Goal: Information Seeking & Learning: Learn about a topic

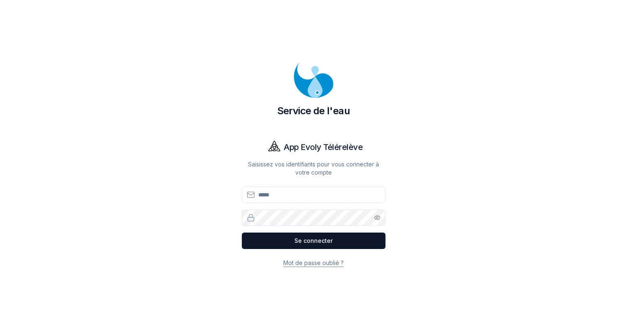
click at [293, 198] on input "Email" at bounding box center [314, 194] width 144 height 16
type input "**********"
click at [242, 232] on button "Se connecter" at bounding box center [314, 240] width 144 height 16
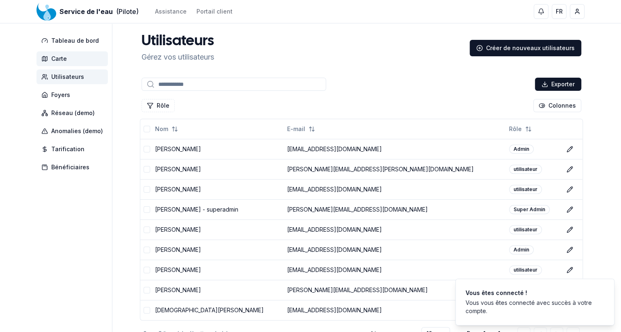
click at [62, 57] on span "Carte" at bounding box center [59, 59] width 16 height 8
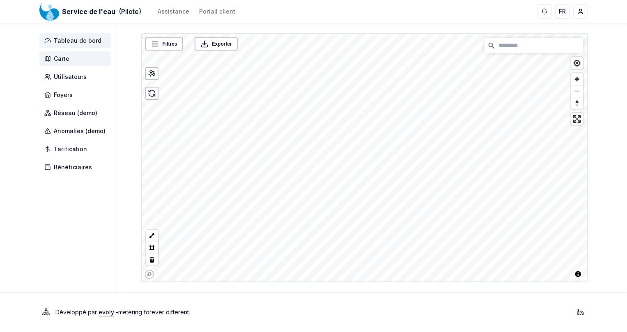
click at [70, 40] on span "Tableau de bord" at bounding box center [78, 41] width 48 height 8
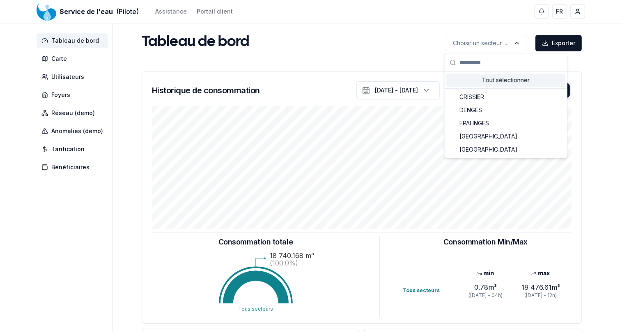
click at [604, 68] on html "Service de l'eau (Pilote) Assistance Portail client FR Jean-Marie Buchilly Tabl…" at bounding box center [313, 254] width 627 height 508
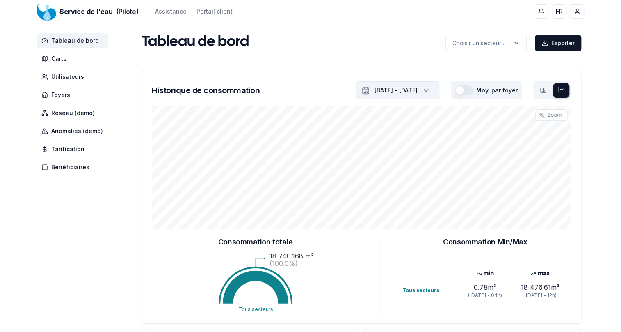
click at [428, 90] on icon "button" at bounding box center [426, 90] width 4 height 2
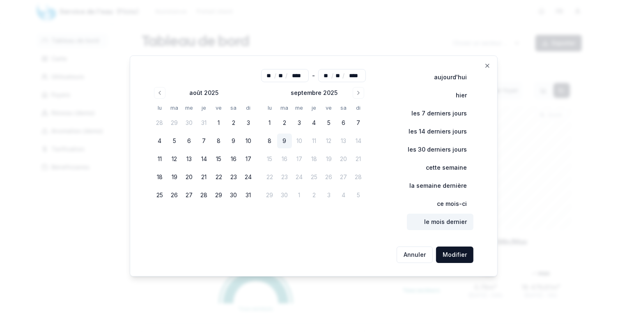
click at [436, 219] on button "le mois dernier" at bounding box center [440, 221] width 66 height 16
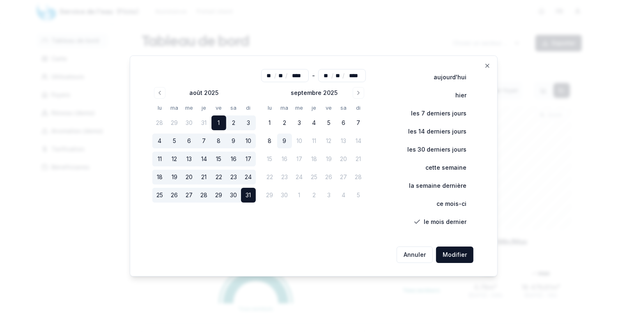
type input "**"
click at [446, 249] on button "Modifier" at bounding box center [454, 254] width 37 height 16
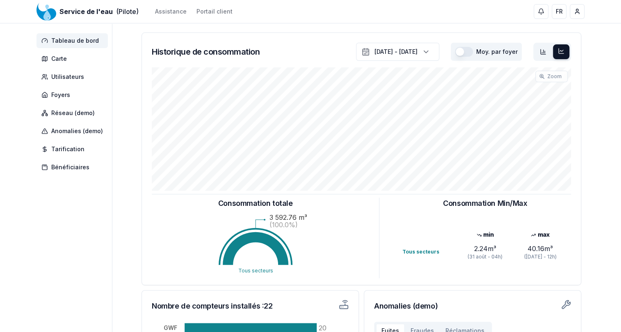
scroll to position [37, 0]
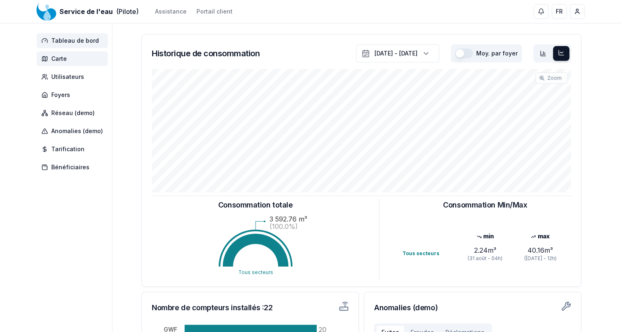
click at [75, 58] on span "Carte" at bounding box center [72, 58] width 71 height 15
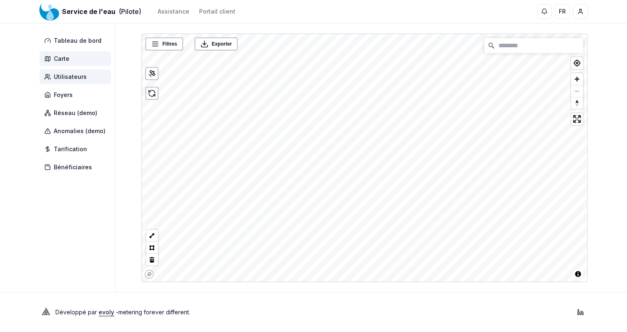
click at [76, 79] on span "Utilisateurs" at bounding box center [70, 77] width 33 height 8
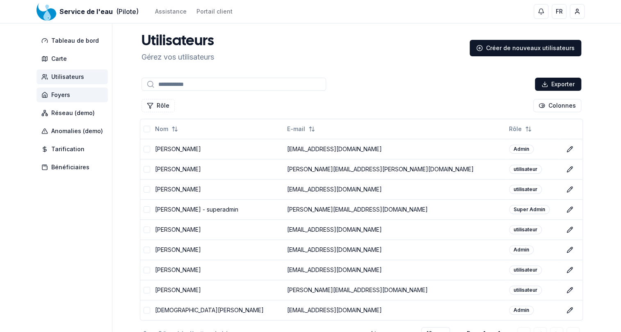
click at [62, 91] on span "Foyers" at bounding box center [60, 95] width 19 height 8
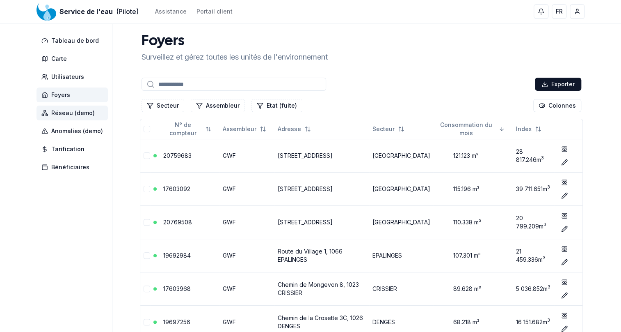
click at [66, 114] on span "Réseau (demo)" at bounding box center [72, 113] width 43 height 8
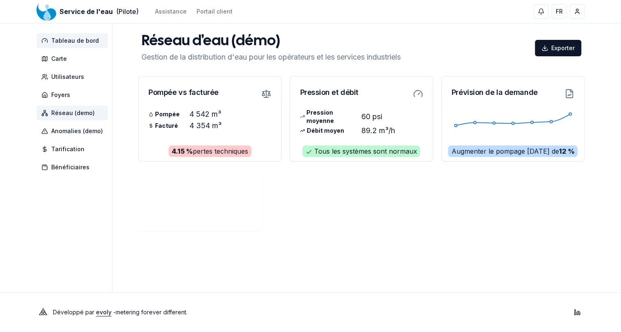
click at [66, 42] on span "Tableau de bord" at bounding box center [75, 41] width 48 height 8
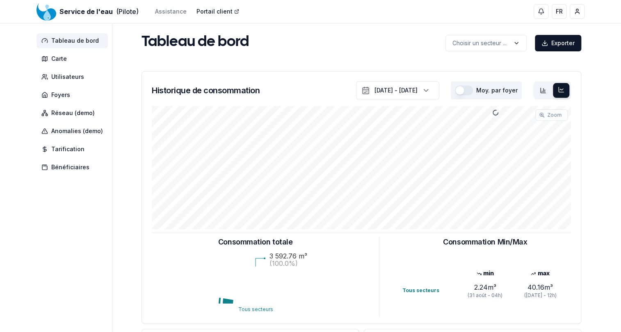
click at [206, 11] on link "Portail client" at bounding box center [218, 11] width 43 height 8
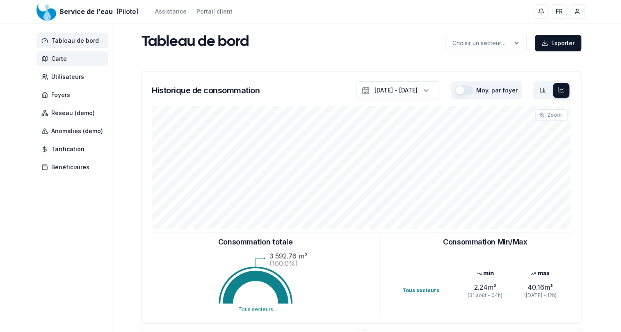
click at [62, 60] on span "Carte" at bounding box center [59, 59] width 16 height 8
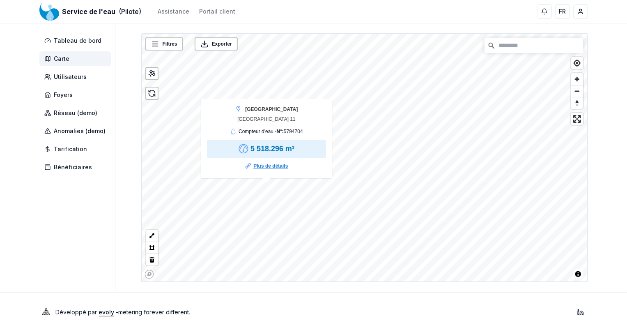
click at [274, 165] on link "Plus de détails" at bounding box center [270, 166] width 34 height 8
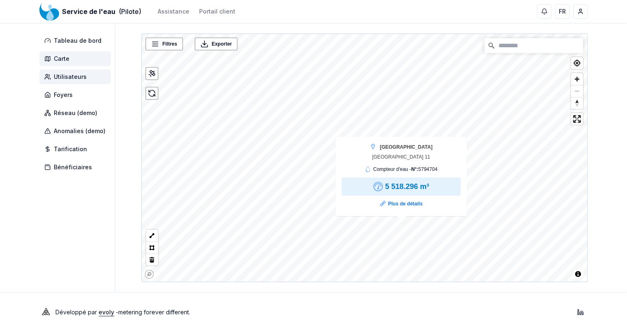
click at [72, 77] on span "Utilisateurs" at bounding box center [70, 77] width 33 height 8
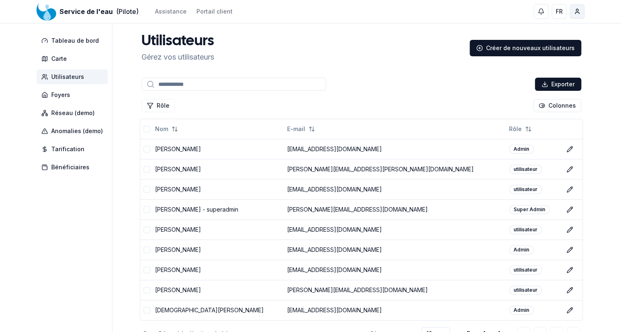
click at [582, 12] on html "Service de l'eau (Pilote) Assistance Portail client FR Jean-Marie Buchilly Tabl…" at bounding box center [310, 195] width 621 height 391
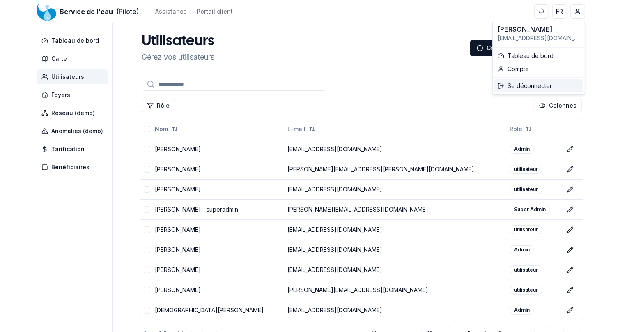
click at [524, 82] on div "Se déconnecter" at bounding box center [538, 85] width 89 height 13
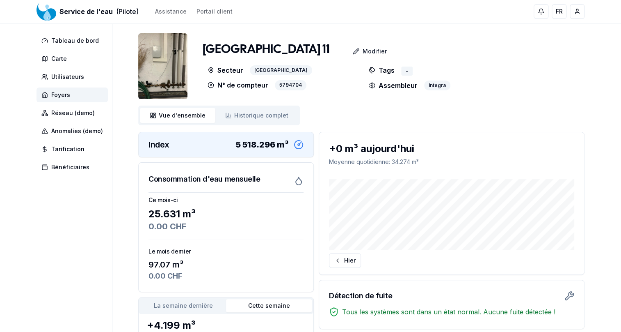
click at [162, 69] on img at bounding box center [162, 66] width 49 height 66
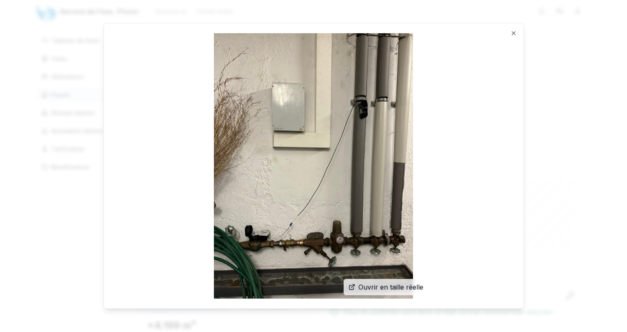
click at [496, 162] on img at bounding box center [314, 165] width 400 height 265
click at [514, 37] on div "Ouvrir en taille réelle Close" at bounding box center [313, 166] width 420 height 286
click at [512, 32] on icon "button" at bounding box center [513, 33] width 3 height 3
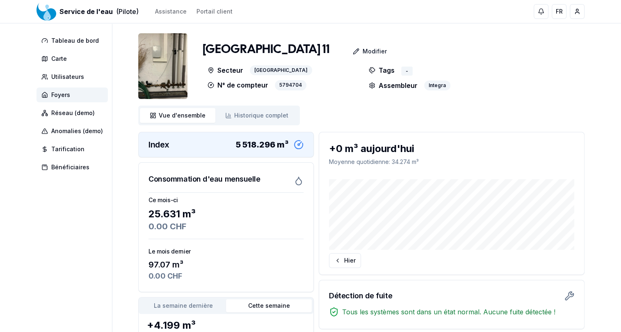
scroll to position [37, 0]
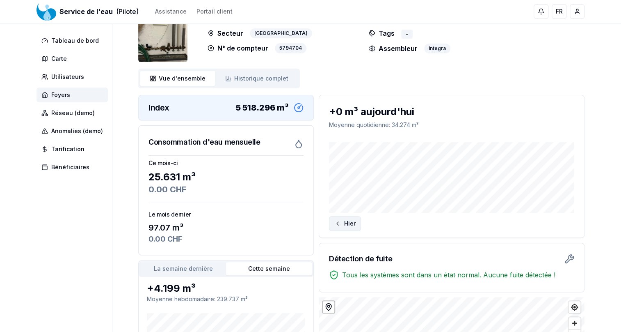
click at [338, 222] on icon at bounding box center [337, 223] width 7 height 7
click at [338, 222] on div "Aujourd'hui" at bounding box center [451, 223] width 245 height 15
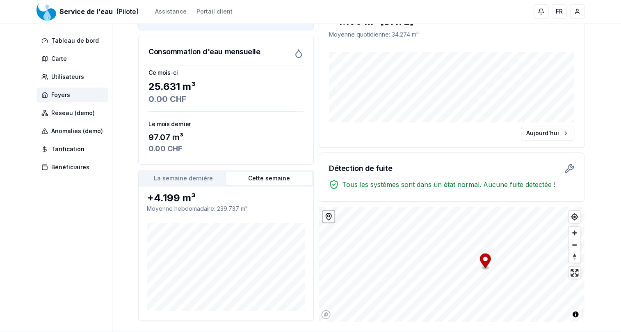
scroll to position [54, 0]
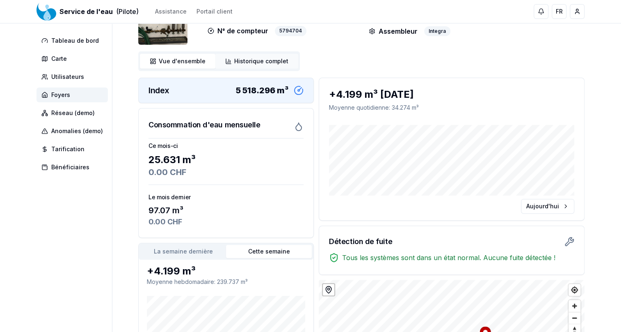
click at [261, 59] on span "Historique complet" at bounding box center [261, 61] width 54 height 8
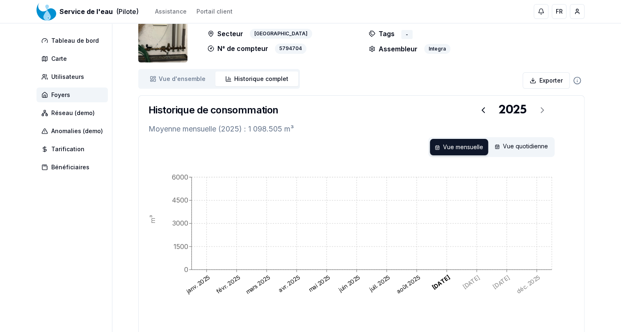
scroll to position [54, 0]
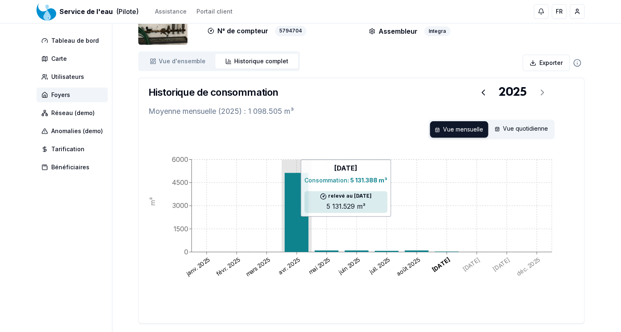
click at [294, 210] on icon at bounding box center [297, 212] width 24 height 79
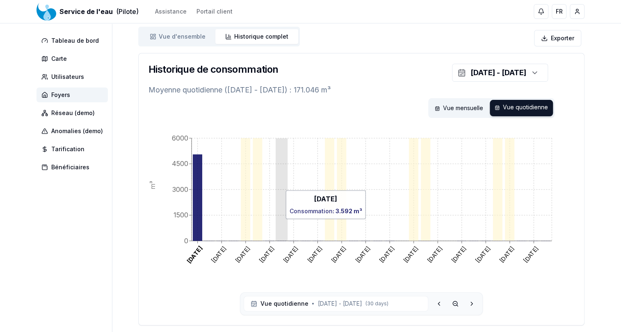
scroll to position [121, 0]
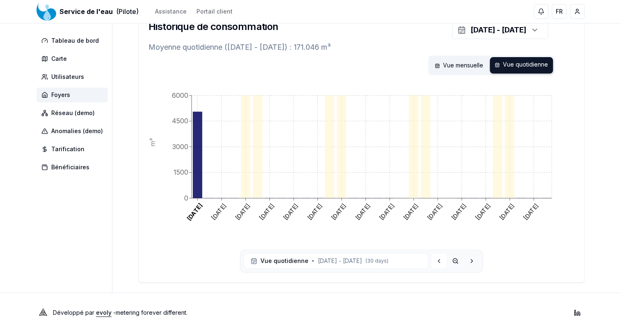
click at [440, 258] on icon at bounding box center [439, 260] width 7 height 7
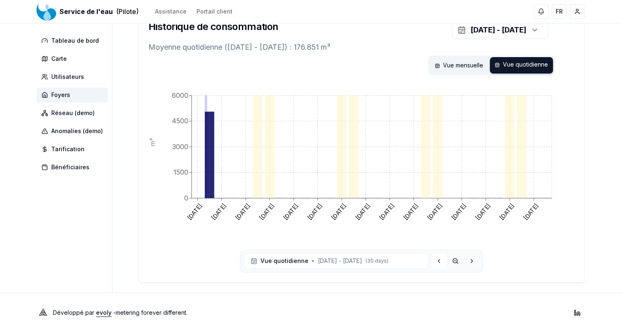
click at [441, 261] on icon at bounding box center [439, 260] width 7 height 7
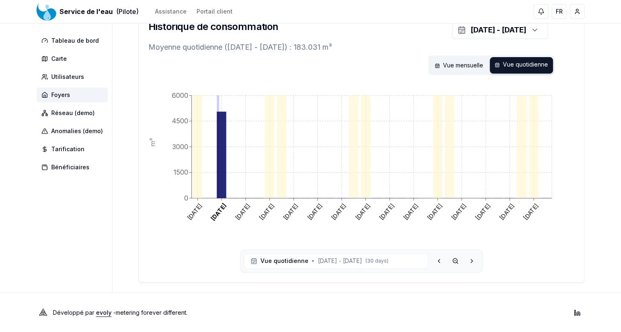
click at [441, 261] on icon at bounding box center [439, 260] width 7 height 7
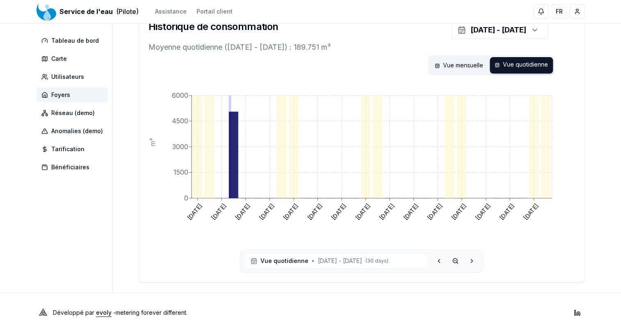
click at [441, 261] on icon at bounding box center [439, 260] width 7 height 7
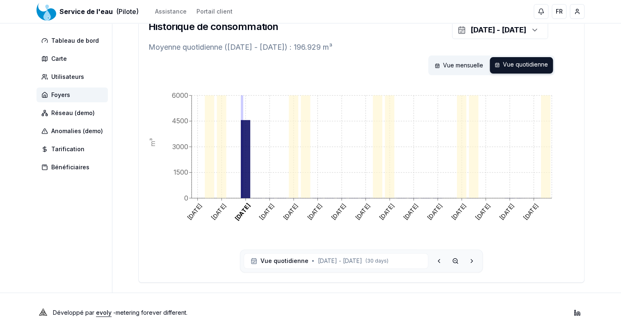
click at [441, 261] on icon at bounding box center [439, 260] width 7 height 7
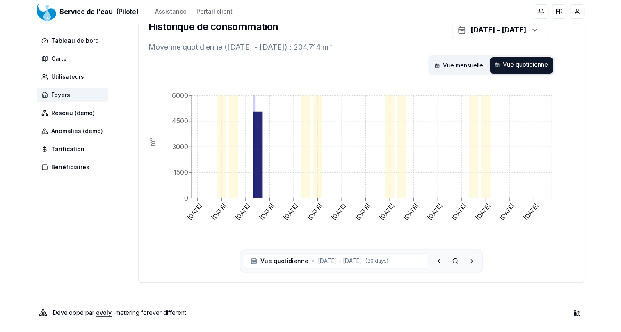
click at [441, 261] on icon at bounding box center [439, 260] width 7 height 7
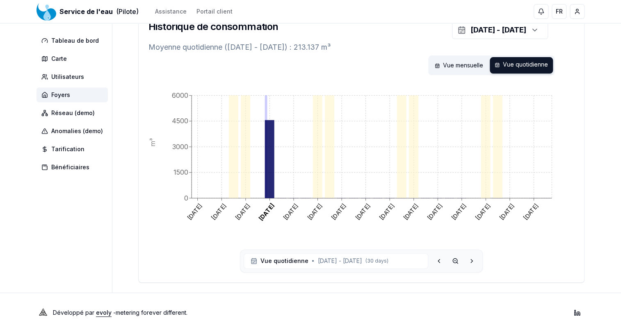
click at [441, 261] on icon at bounding box center [439, 260] width 7 height 7
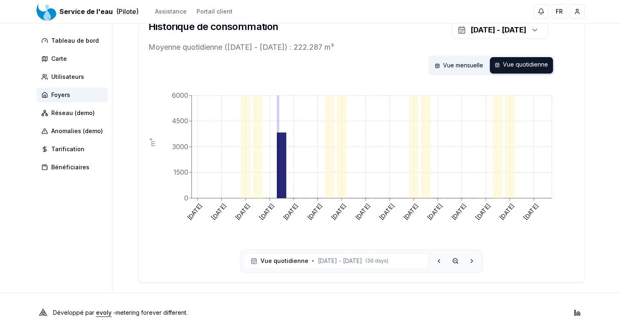
click at [441, 261] on icon at bounding box center [439, 260] width 7 height 7
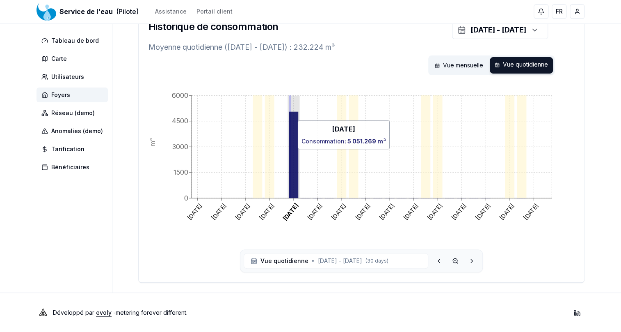
click at [291, 116] on icon at bounding box center [293, 155] width 9 height 86
click at [295, 134] on icon at bounding box center [293, 155] width 9 height 86
click at [294, 143] on icon at bounding box center [293, 155] width 9 height 86
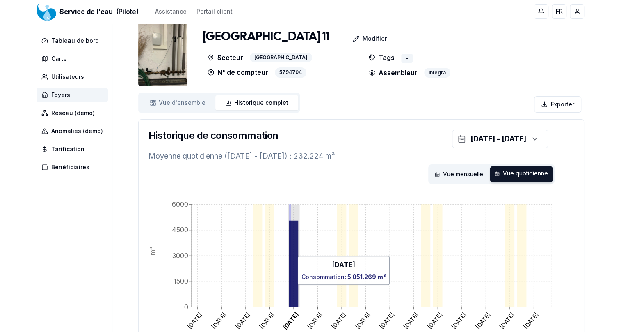
scroll to position [9, 0]
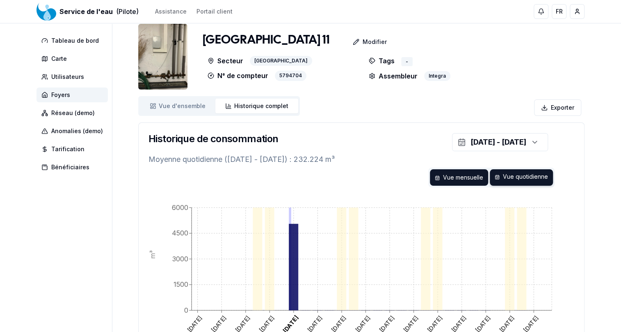
click at [472, 175] on div "Vue mensuelle" at bounding box center [459, 177] width 58 height 16
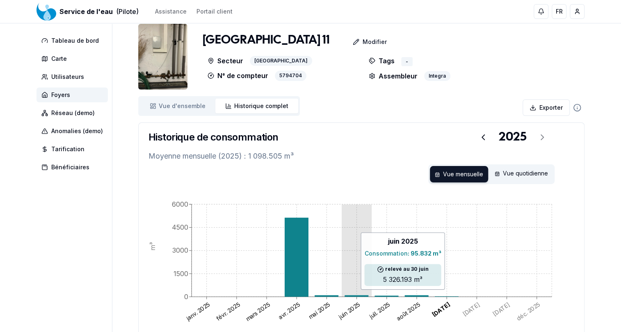
click at [356, 293] on icon "janv. 2025 févr. 2025 mars 2025 avr. 2025 mai 2025 juin 2025 juil. 2025 août 20…" at bounding box center [362, 276] width 426 height 164
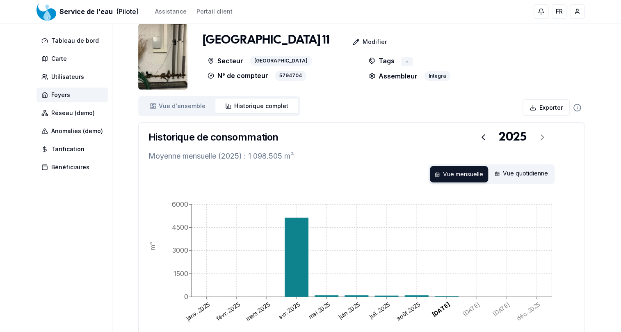
click at [357, 296] on icon "janv. 2025 févr. 2025 mars 2025 avr. 2025 mai 2025 juin 2025 juil. 2025 août 20…" at bounding box center [362, 276] width 426 height 164
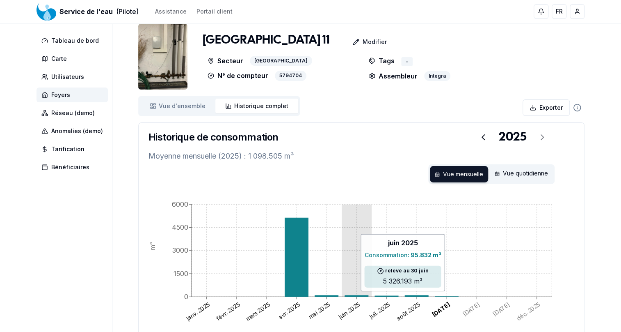
click at [359, 295] on icon at bounding box center [357, 296] width 24 height 2
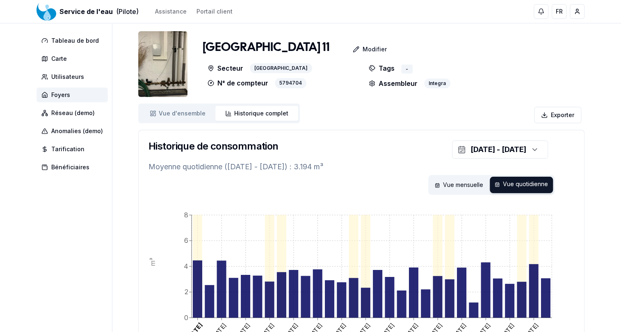
scroll to position [0, 0]
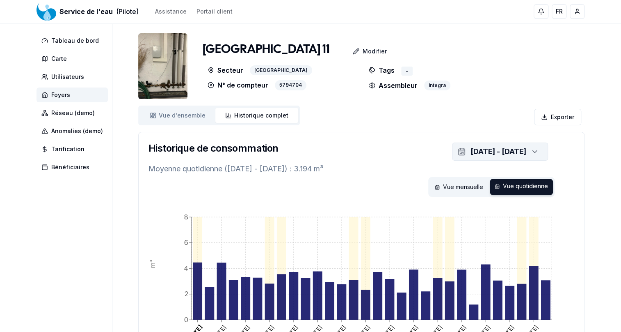
click at [527, 148] on div "button" at bounding box center [534, 151] width 18 height 12
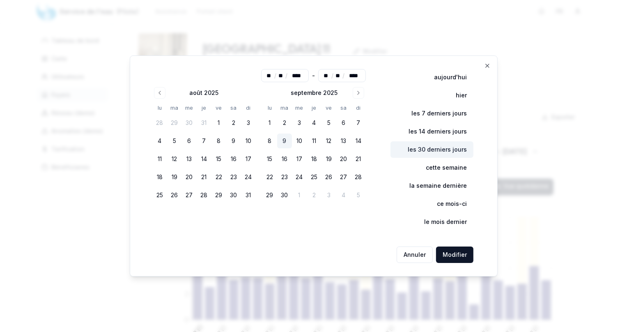
click at [443, 148] on button "les 30 derniers jours" at bounding box center [431, 149] width 83 height 16
type input "**"
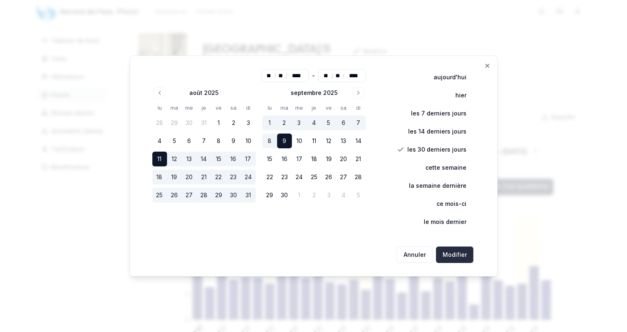
click at [447, 253] on button "Modifier" at bounding box center [454, 254] width 37 height 16
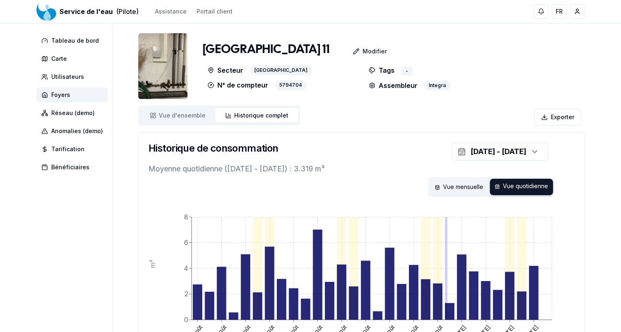
scroll to position [112, 0]
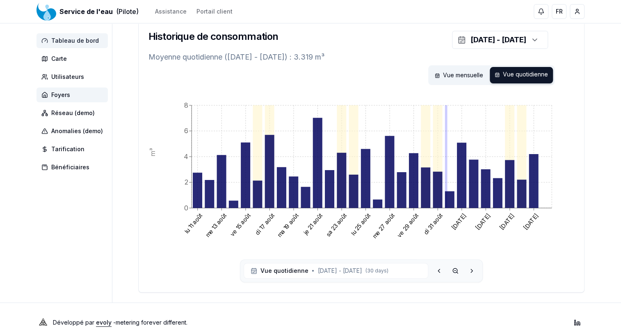
click at [78, 41] on span "Tableau de bord" at bounding box center [75, 41] width 48 height 8
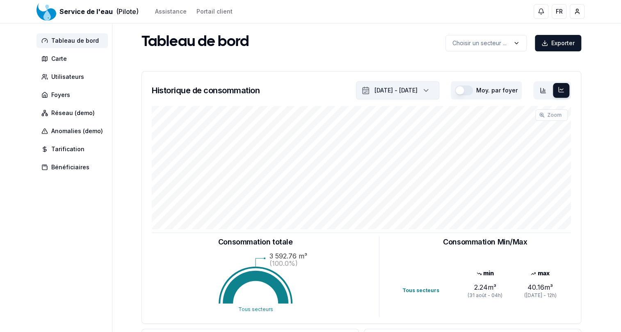
click at [428, 90] on icon "button" at bounding box center [426, 90] width 8 height 12
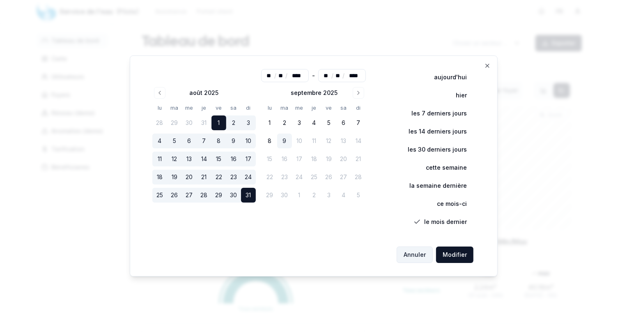
click at [420, 256] on button "Annuler" at bounding box center [414, 254] width 36 height 16
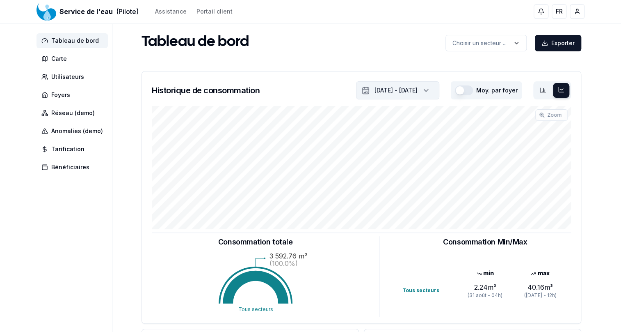
click at [428, 90] on icon "button" at bounding box center [426, 90] width 4 height 2
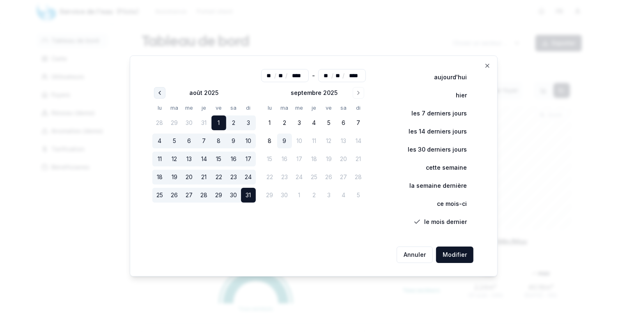
click at [162, 92] on icon "Go to previous month" at bounding box center [159, 92] width 7 height 7
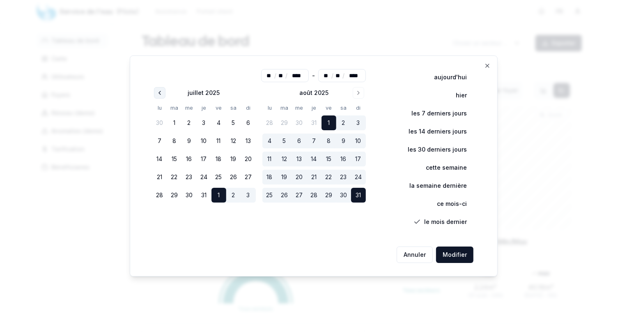
click at [162, 92] on icon "Go to previous month" at bounding box center [159, 92] width 7 height 7
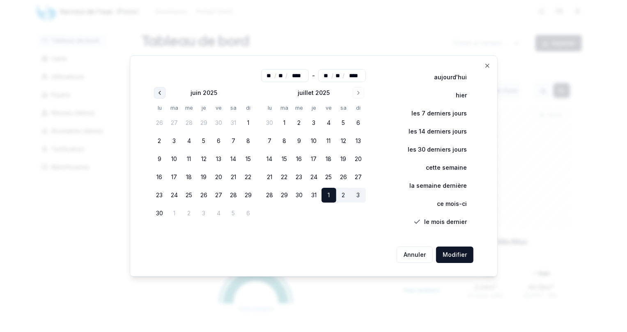
click at [162, 92] on icon "Go to previous month" at bounding box center [159, 92] width 7 height 7
click at [174, 121] on button "1" at bounding box center [174, 122] width 15 height 15
type input "**"
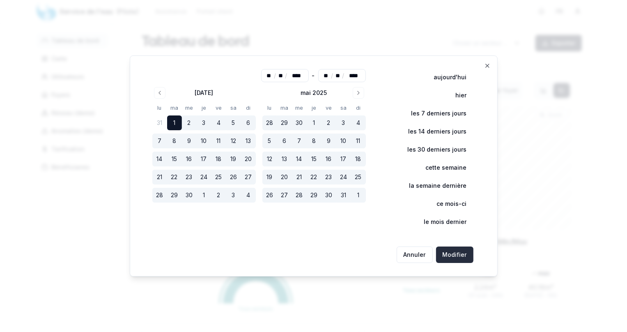
click at [451, 255] on button "Modifier" at bounding box center [454, 254] width 37 height 16
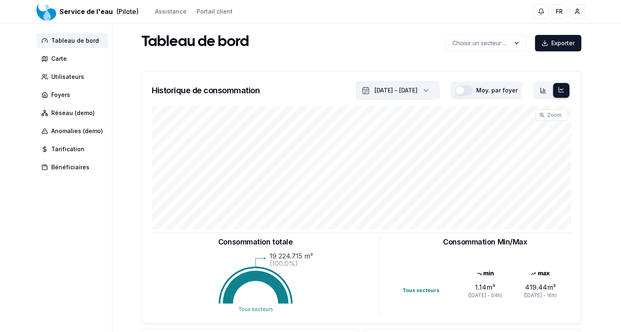
click at [428, 91] on icon "button" at bounding box center [426, 90] width 4 height 2
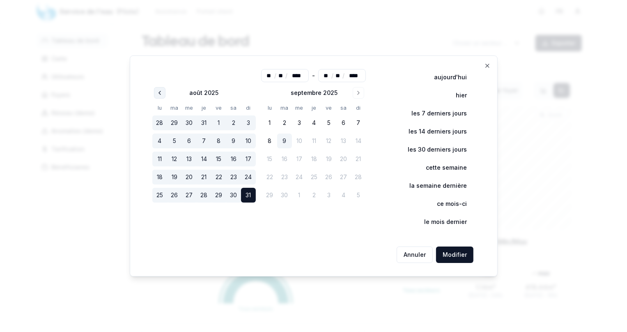
click at [161, 93] on icon "Go to previous month" at bounding box center [159, 92] width 7 height 7
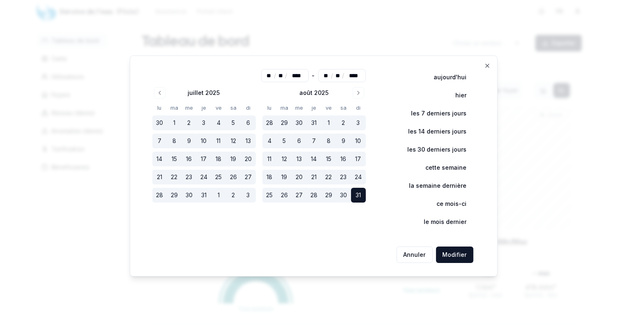
click at [163, 195] on button "28" at bounding box center [159, 195] width 15 height 15
type input "**"
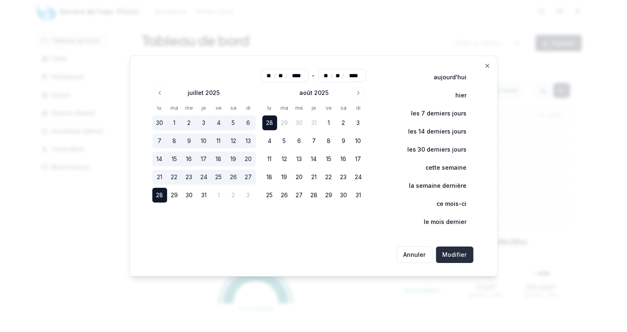
click at [448, 252] on button "Modifier" at bounding box center [454, 254] width 37 height 16
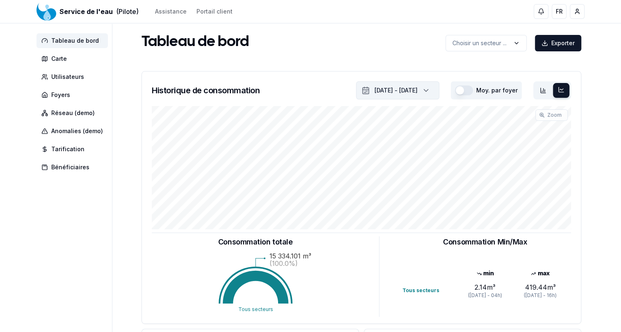
click at [430, 89] on icon "button" at bounding box center [426, 90] width 8 height 12
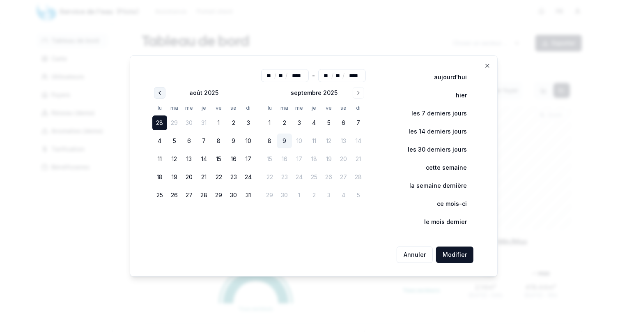
click at [160, 93] on icon "Go to previous month" at bounding box center [159, 92] width 7 height 7
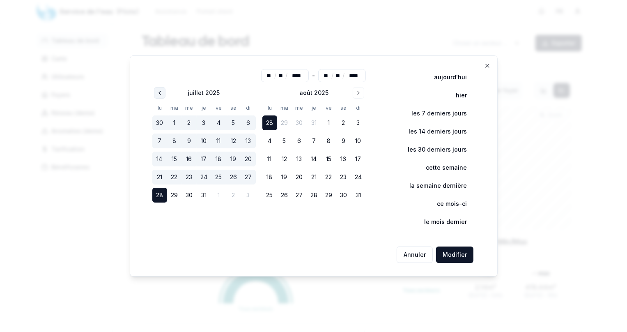
click at [160, 93] on icon "Go to previous month" at bounding box center [159, 92] width 7 height 7
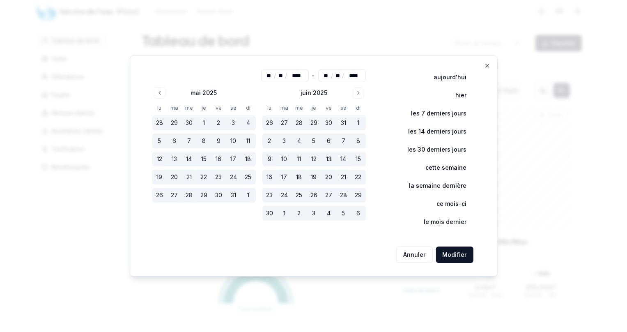
click at [300, 74] on input "****" at bounding box center [297, 75] width 20 height 8
click at [355, 91] on button "Go to next month" at bounding box center [357, 92] width 11 height 11
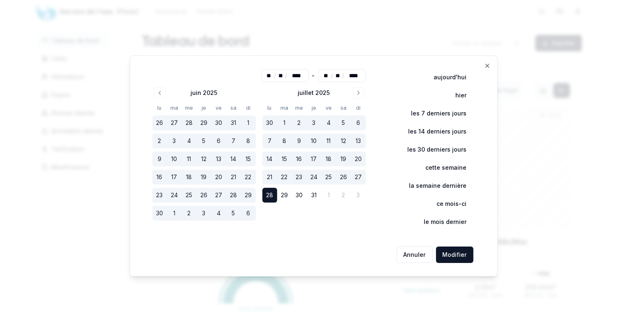
click at [274, 194] on button "28" at bounding box center [269, 195] width 15 height 15
type input "**"
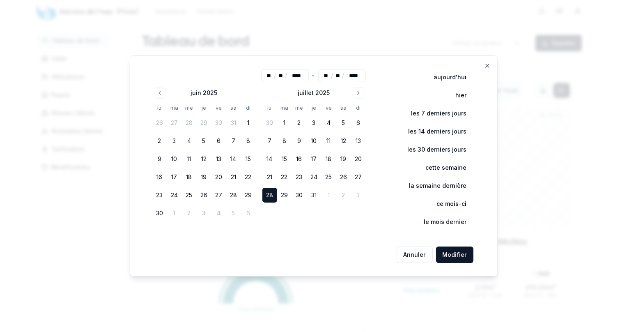
click at [352, 73] on input "****" at bounding box center [354, 75] width 20 height 8
click at [268, 195] on button "28" at bounding box center [269, 195] width 15 height 15
type input "**"
click at [450, 256] on button "Modifier" at bounding box center [454, 254] width 37 height 16
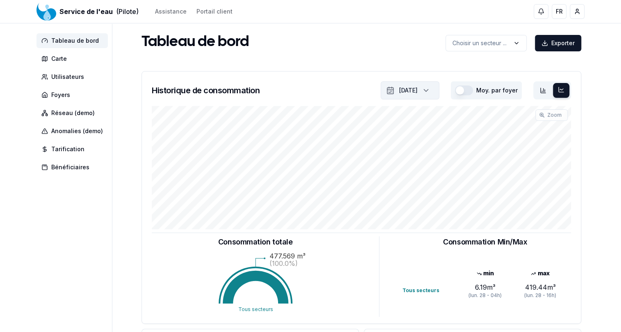
click at [427, 93] on icon "button" at bounding box center [426, 90] width 8 height 12
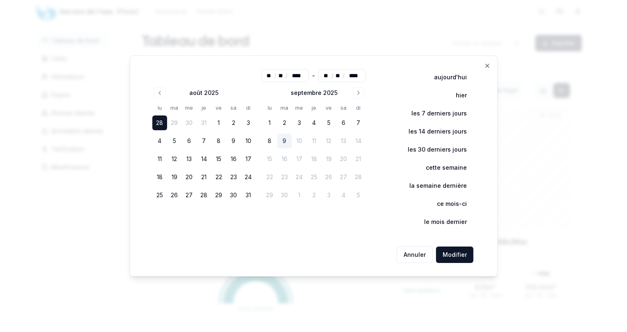
click at [518, 100] on div at bounding box center [313, 166] width 627 height 332
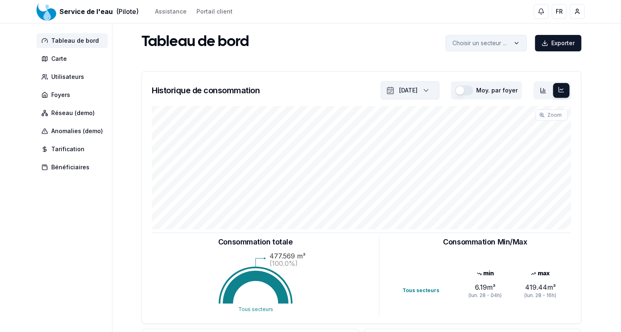
click at [521, 45] on html "Service de l'eau (Pilote) Assistance Portail client FR Jean-Marie Buchilly Tabl…" at bounding box center [310, 254] width 621 height 508
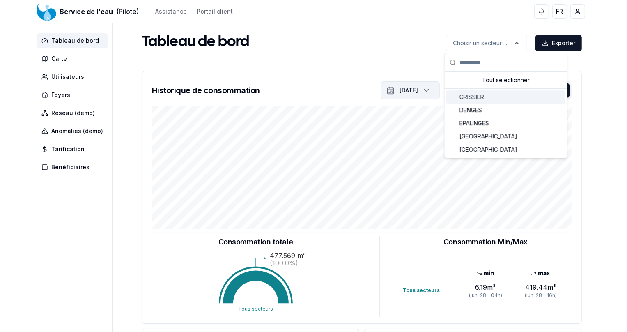
click at [482, 99] on span "CRISSIER" at bounding box center [471, 97] width 25 height 8
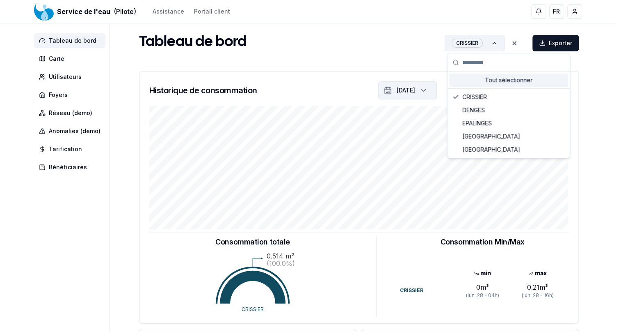
click at [500, 44] on html "Service de l'eau (Pilote) Assistance Portail client FR Jean-Marie Buchilly Tabl…" at bounding box center [310, 254] width 621 height 508
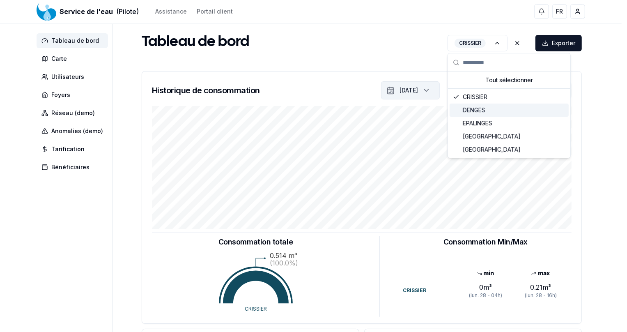
click at [479, 112] on span "DENGES" at bounding box center [473, 110] width 23 height 8
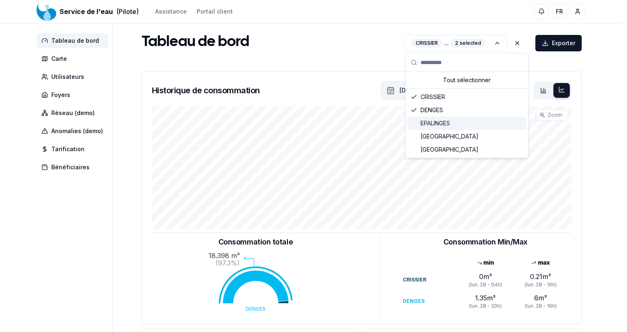
click at [440, 127] on div "EPALINGES" at bounding box center [466, 123] width 119 height 13
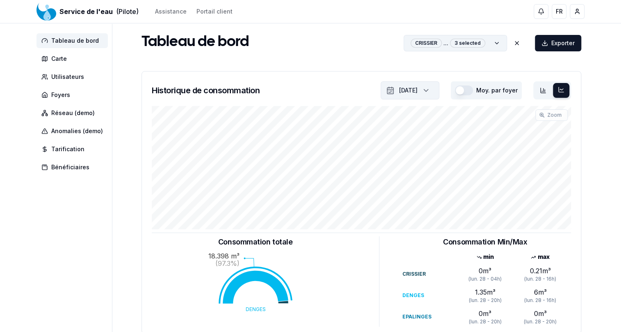
click at [503, 41] on html "Service de l'eau (Pilote) Assistance Portail client FR Jean-Marie Buchilly Tabl…" at bounding box center [310, 259] width 621 height 518
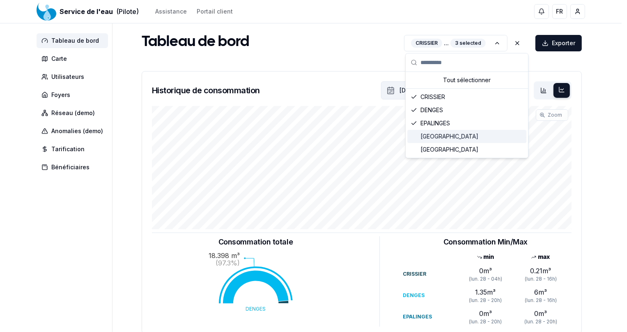
click at [446, 139] on span "[GEOGRAPHIC_DATA]" at bounding box center [449, 136] width 58 height 8
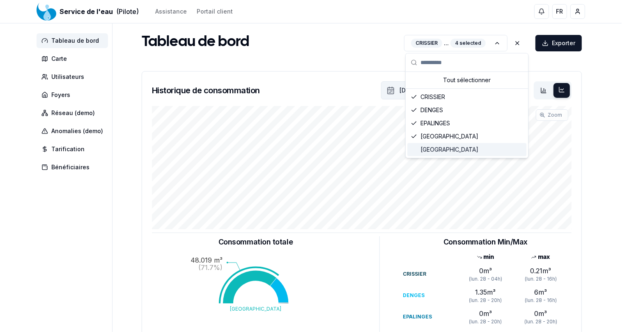
click at [437, 146] on span "[GEOGRAPHIC_DATA]" at bounding box center [449, 149] width 58 height 8
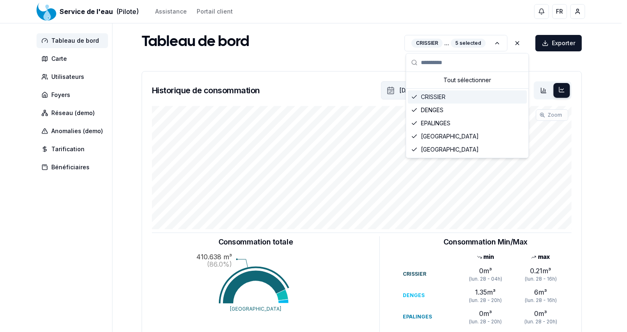
click at [413, 98] on icon "Suggestions" at bounding box center [414, 96] width 5 height 3
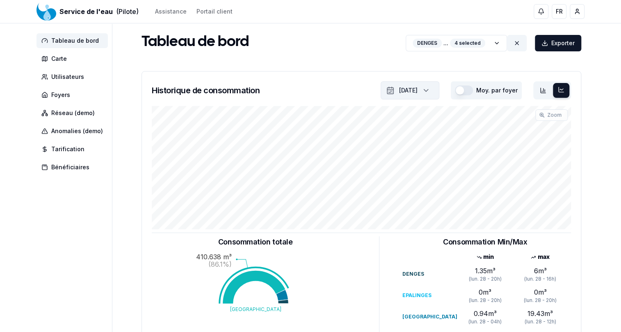
click at [516, 41] on icon at bounding box center [516, 42] width 3 height 3
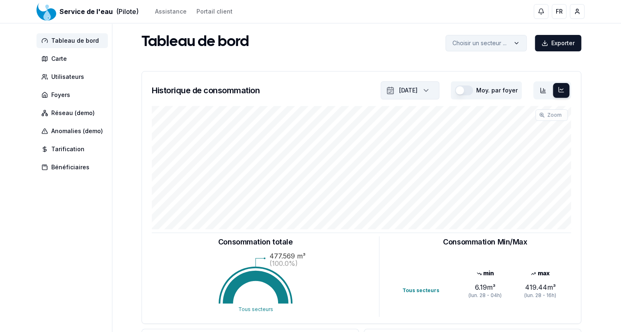
click at [505, 43] on html "Service de l'eau (Pilote) Assistance Portail client FR Jean-Marie Buchilly Tabl…" at bounding box center [310, 254] width 621 height 508
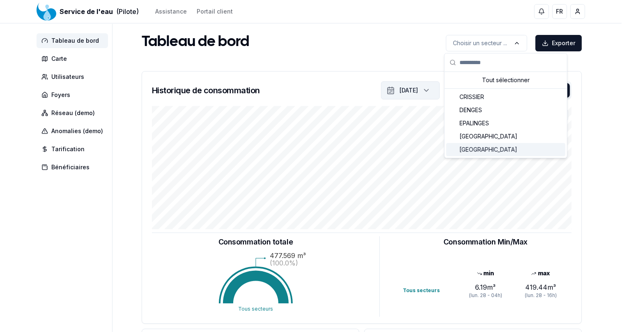
click at [466, 148] on span "[GEOGRAPHIC_DATA]" at bounding box center [488, 149] width 58 height 8
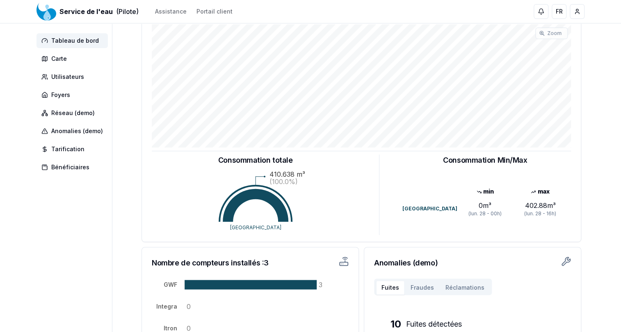
scroll to position [176, 0]
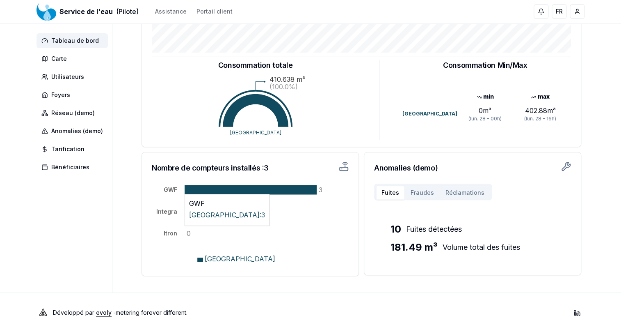
click at [270, 189] on icon at bounding box center [251, 189] width 132 height 9
click at [320, 187] on tspan "3" at bounding box center [321, 189] width 4 height 8
click at [169, 188] on tspan "GWF" at bounding box center [171, 189] width 14 height 7
click at [214, 167] on h3 "Nombre de compteurs installés : 3" at bounding box center [218, 167] width 133 height 11
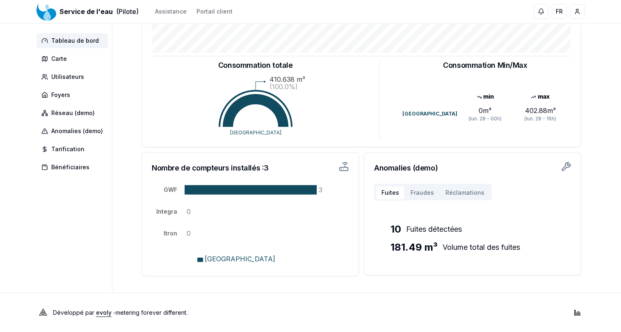
click at [236, 259] on span "[GEOGRAPHIC_DATA]" at bounding box center [240, 258] width 71 height 8
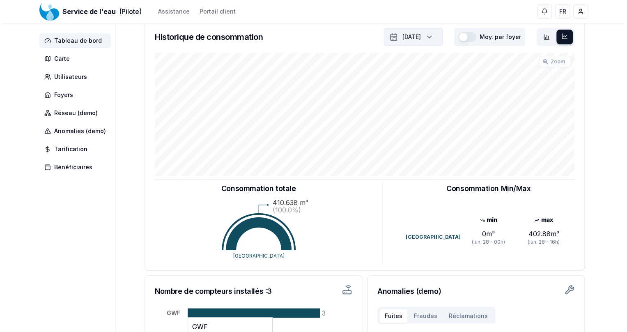
scroll to position [0, 0]
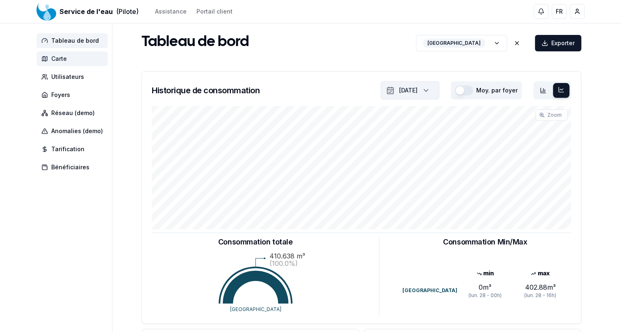
click at [62, 60] on span "Carte" at bounding box center [59, 59] width 16 height 8
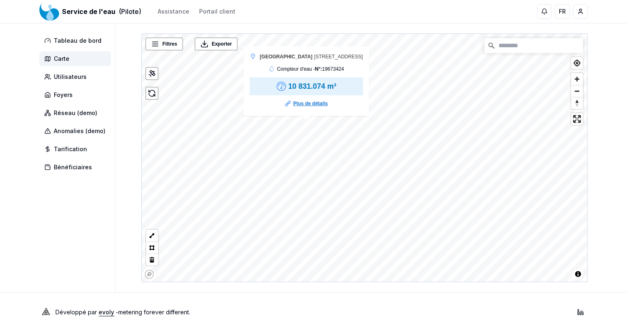
click at [308, 104] on link "Plus de détails" at bounding box center [310, 103] width 34 height 8
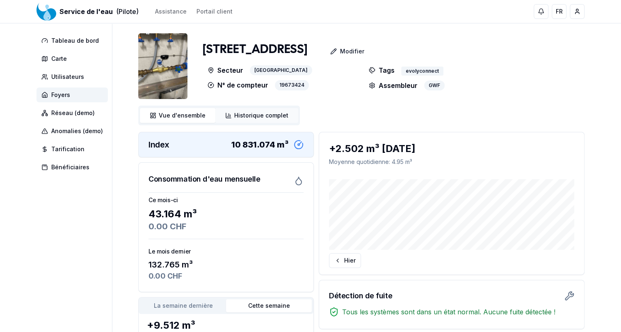
click at [267, 115] on span "Historique complet" at bounding box center [261, 115] width 54 height 8
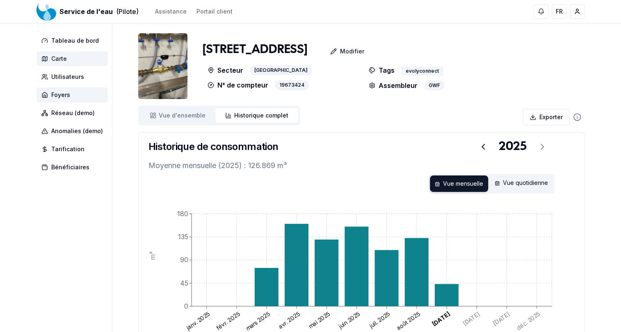
click at [66, 57] on span "Carte" at bounding box center [72, 58] width 71 height 15
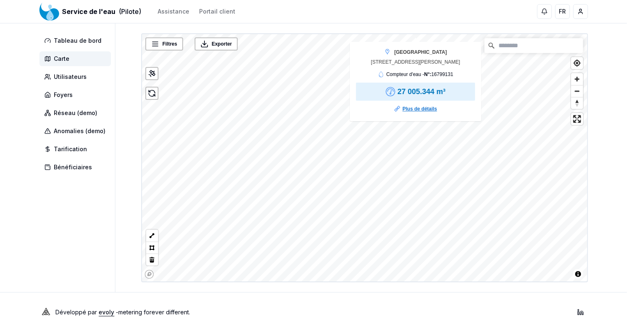
click at [418, 110] on link "Plus de détails" at bounding box center [419, 109] width 34 height 8
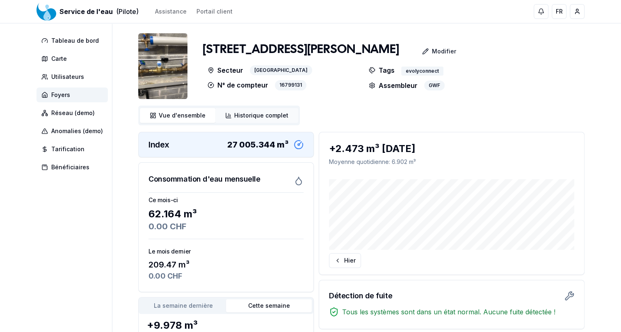
click at [240, 119] on span "Historique complet" at bounding box center [261, 115] width 54 height 8
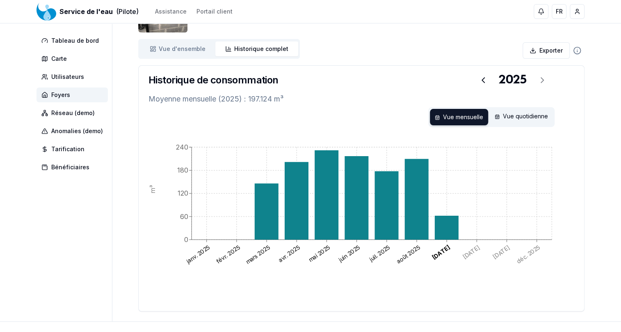
scroll to position [74, 0]
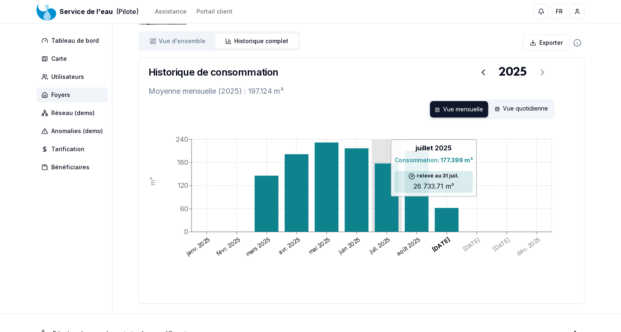
click at [384, 185] on icon at bounding box center [387, 197] width 24 height 68
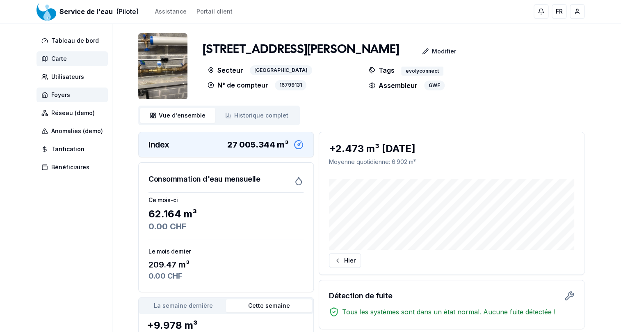
click at [68, 54] on span "Carte" at bounding box center [72, 58] width 71 height 15
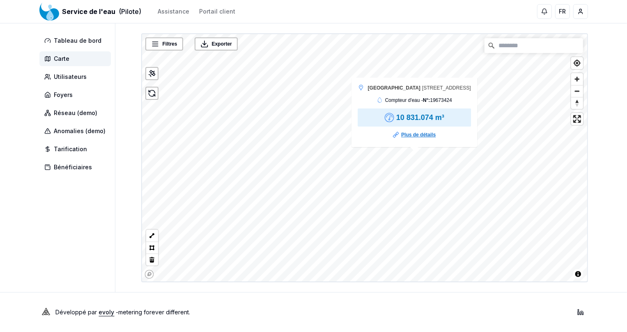
click at [417, 136] on link "Plus de détails" at bounding box center [418, 134] width 34 height 8
click at [81, 44] on span "Tableau de bord" at bounding box center [78, 41] width 48 height 8
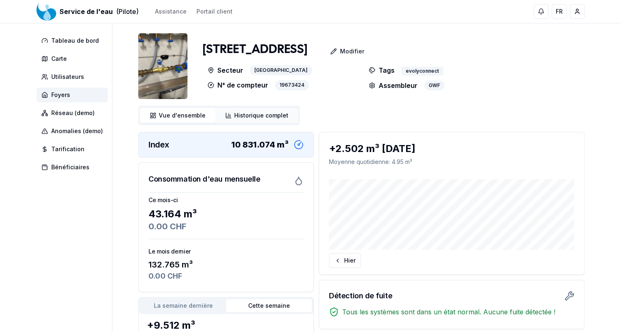
click at [248, 118] on span "Historique complet" at bounding box center [261, 115] width 54 height 8
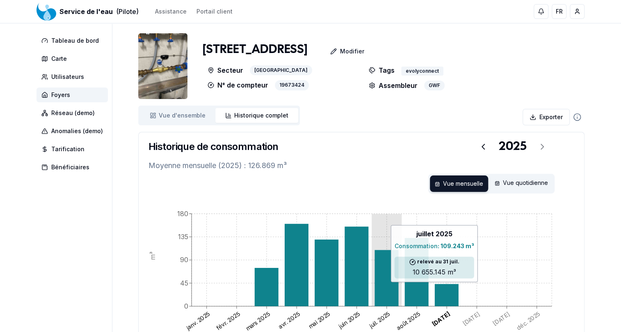
click at [388, 286] on icon at bounding box center [387, 277] width 24 height 56
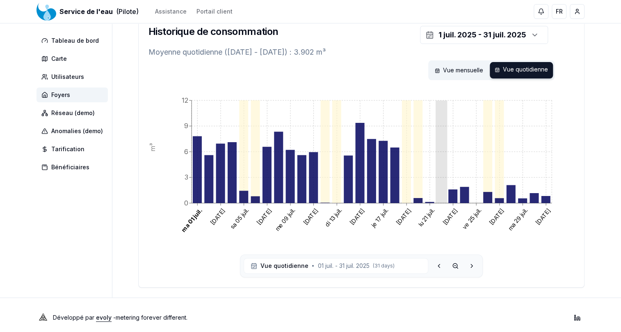
scroll to position [121, 0]
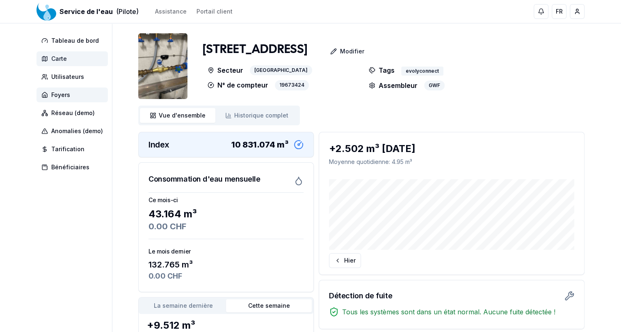
click at [60, 57] on span "Carte" at bounding box center [59, 59] width 16 height 8
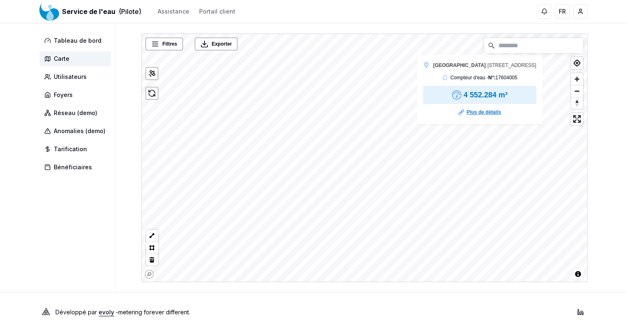
click at [486, 116] on link "Plus de détails" at bounding box center [483, 112] width 34 height 8
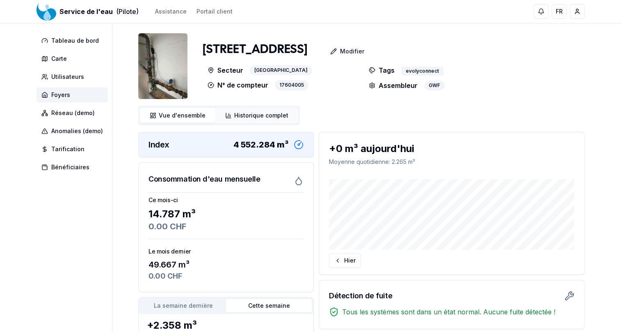
click at [249, 115] on span "Historique complet" at bounding box center [261, 115] width 54 height 8
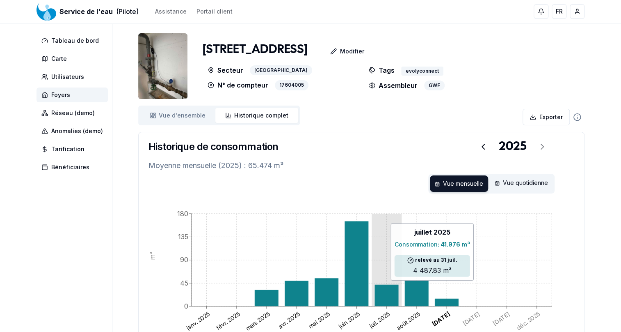
click at [393, 284] on icon at bounding box center [387, 294] width 24 height 21
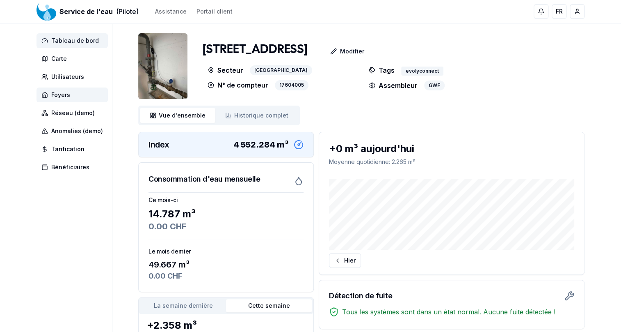
click at [64, 38] on span "Tableau de bord" at bounding box center [75, 41] width 48 height 8
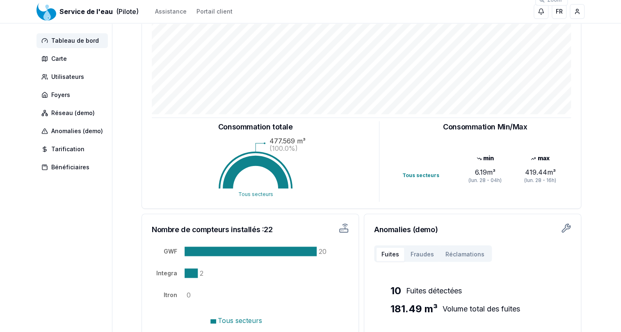
scroll to position [176, 0]
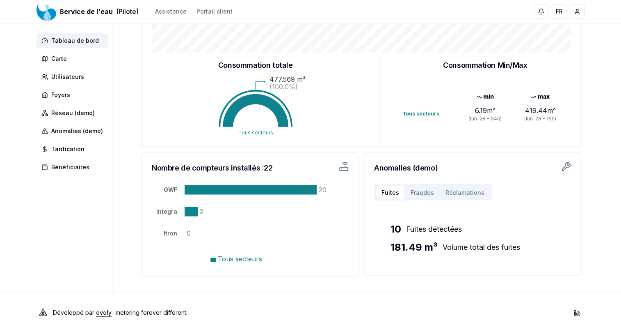
click at [536, 108] on div "419.44 m³" at bounding box center [540, 110] width 55 height 10
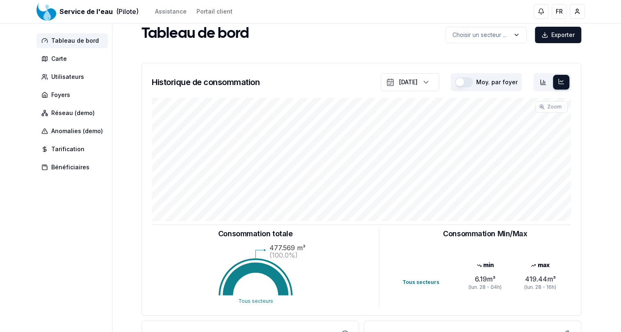
scroll to position [0, 0]
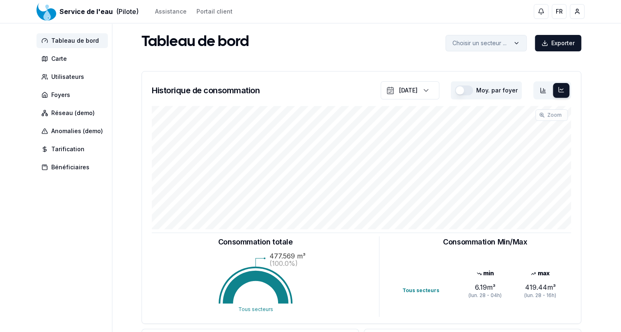
click at [514, 47] on html "Service de l'eau (Pilote) Assistance Portail client FR [PERSON_NAME] Tableau de…" at bounding box center [310, 254] width 621 height 508
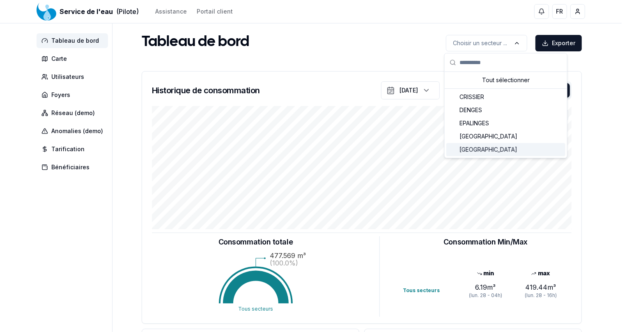
click at [480, 151] on span "[GEOGRAPHIC_DATA]" at bounding box center [488, 149] width 58 height 8
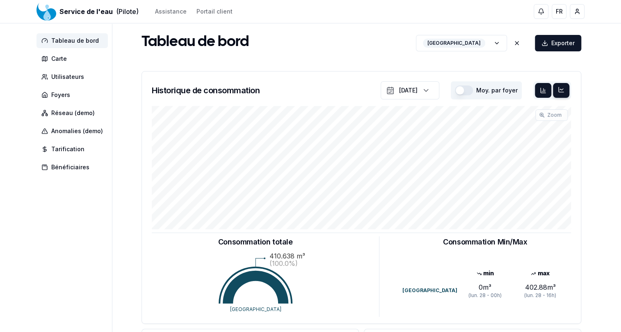
click at [539, 88] on div at bounding box center [543, 90] width 16 height 15
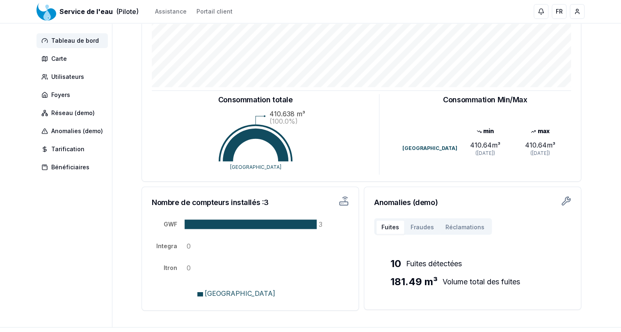
scroll to position [149, 0]
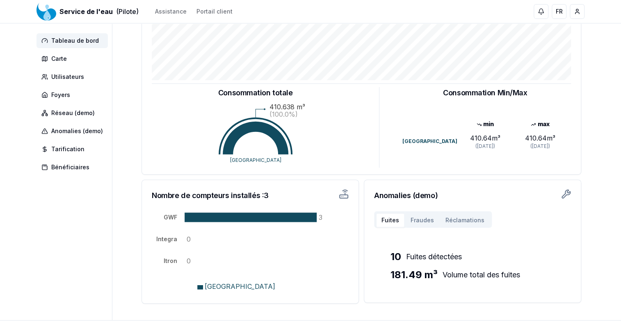
click at [531, 126] on icon at bounding box center [533, 124] width 5 height 5
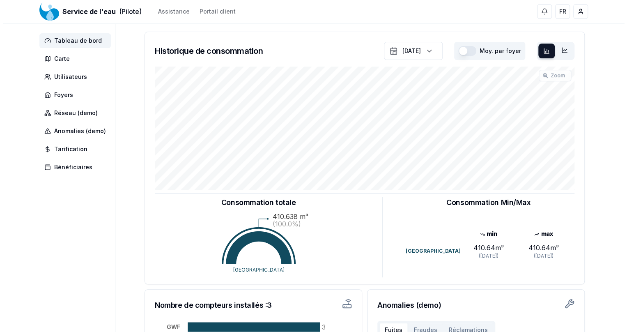
scroll to position [0, 0]
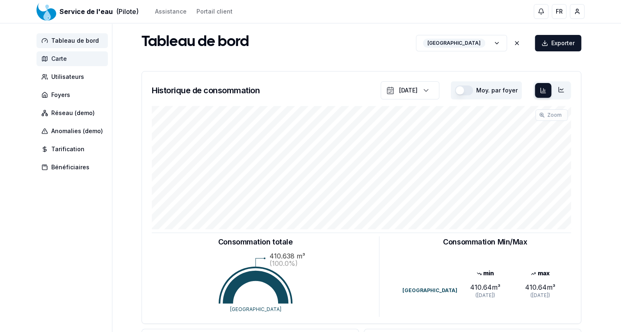
click at [61, 59] on span "Carte" at bounding box center [59, 59] width 16 height 8
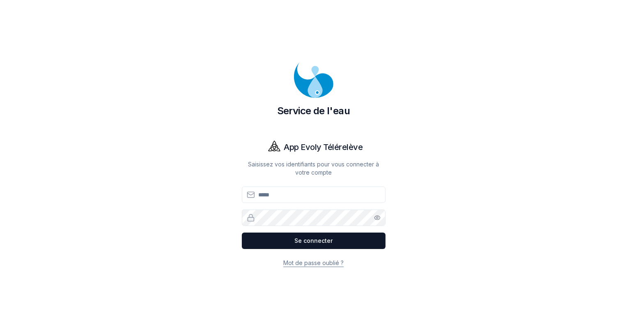
click at [274, 195] on input "Email" at bounding box center [314, 194] width 144 height 16
click at [438, 194] on div "Service de l'eau App Evoly Télérelève Saisissez vos identifiants pour vous conn…" at bounding box center [313, 166] width 574 height 332
click at [271, 198] on input "Email" at bounding box center [314, 194] width 144 height 16
type input "**********"
click at [242, 232] on button "Se connecter" at bounding box center [314, 240] width 144 height 16
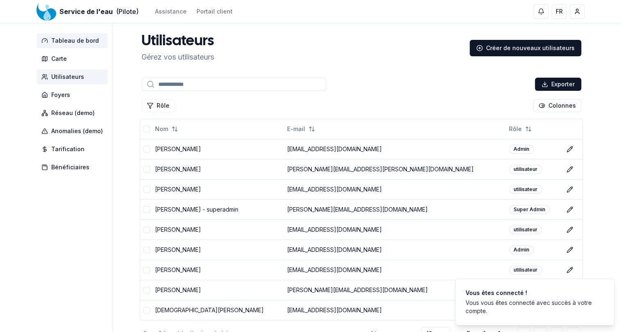
click at [62, 37] on span "Tableau de bord" at bounding box center [75, 41] width 48 height 8
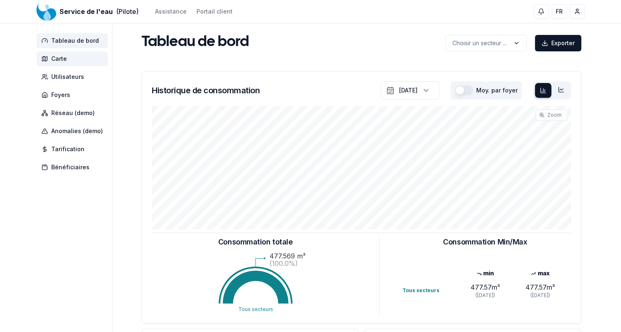
click at [60, 56] on span "Carte" at bounding box center [59, 59] width 16 height 8
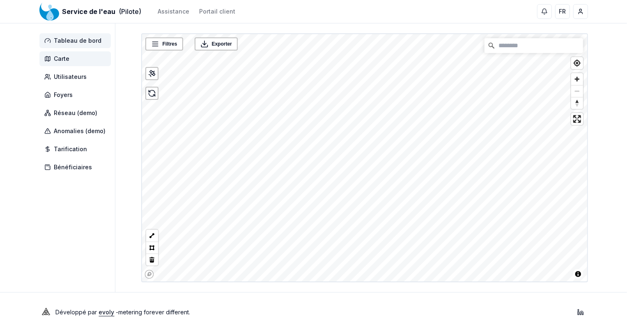
click at [83, 46] on span "Tableau de bord" at bounding box center [74, 40] width 71 height 15
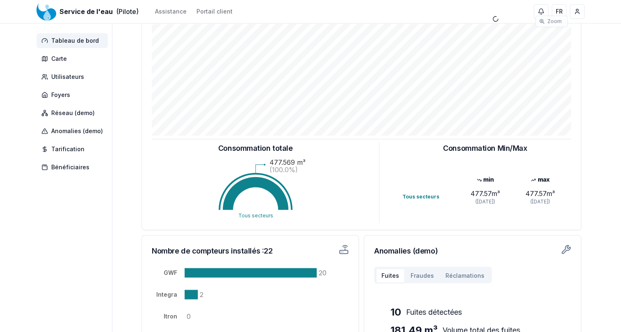
scroll to position [176, 0]
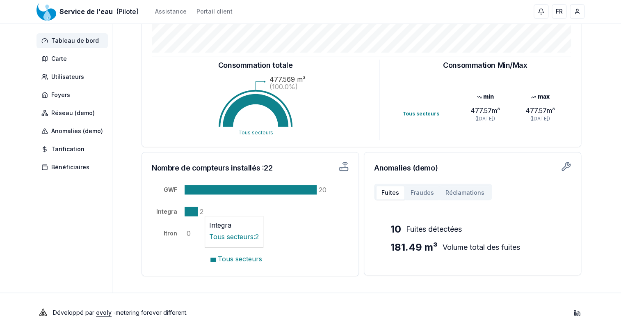
click at [200, 213] on tspan "2" at bounding box center [202, 211] width 4 height 8
click at [185, 213] on icon at bounding box center [191, 210] width 13 height 9
click at [163, 210] on tspan "Integra" at bounding box center [166, 211] width 21 height 7
click at [197, 213] on icon at bounding box center [191, 210] width 13 height 9
click at [203, 211] on tspan "2" at bounding box center [202, 211] width 4 height 8
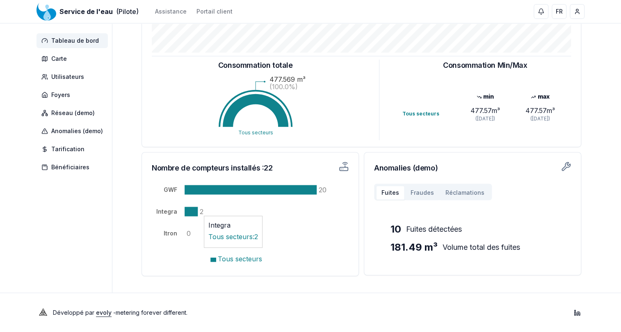
click at [200, 212] on tspan "2" at bounding box center [202, 211] width 4 height 8
click at [198, 210] on icon "GWF Integra Itron 20 2 0" at bounding box center [240, 218] width 177 height 94
click at [201, 209] on tspan "2" at bounding box center [202, 211] width 4 height 8
click at [237, 260] on span "Tous secteurs" at bounding box center [240, 258] width 44 height 8
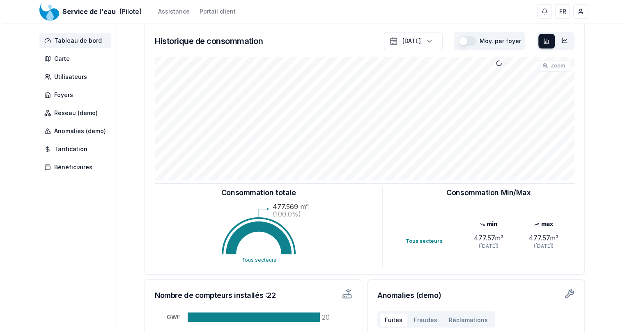
scroll to position [0, 0]
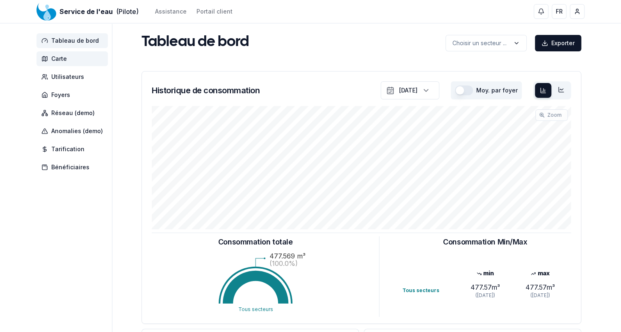
click at [55, 59] on span "Carte" at bounding box center [59, 59] width 16 height 8
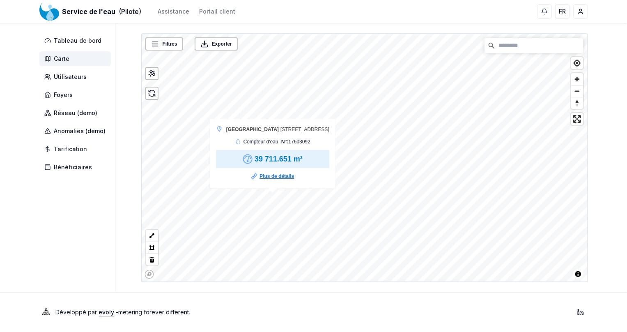
click at [275, 175] on link "Plus de détails" at bounding box center [276, 176] width 34 height 8
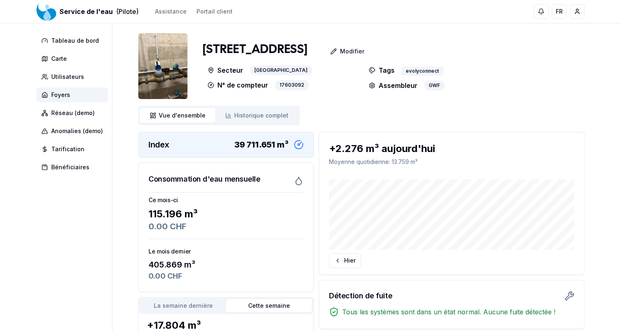
click at [166, 75] on img at bounding box center [162, 66] width 49 height 66
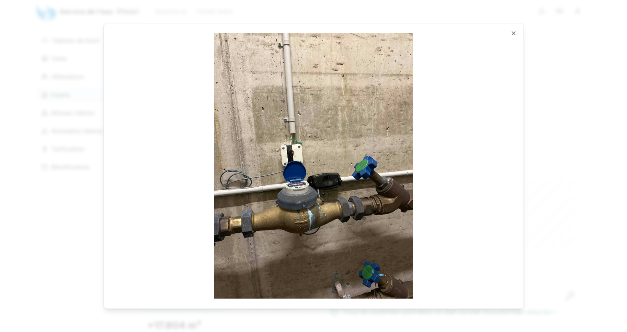
click at [517, 172] on div "Ouvrir en taille réelle Close" at bounding box center [313, 166] width 420 height 286
click at [515, 32] on icon "button" at bounding box center [513, 33] width 7 height 7
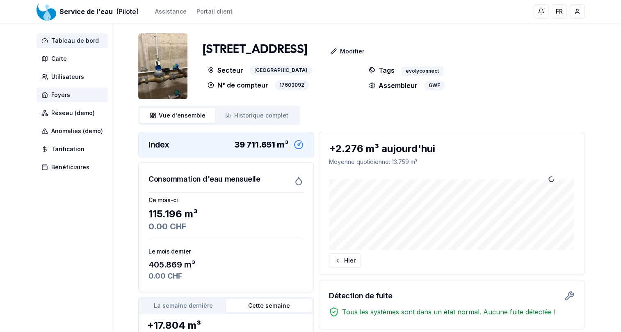
click at [87, 43] on span "Tableau de bord" at bounding box center [75, 41] width 48 height 8
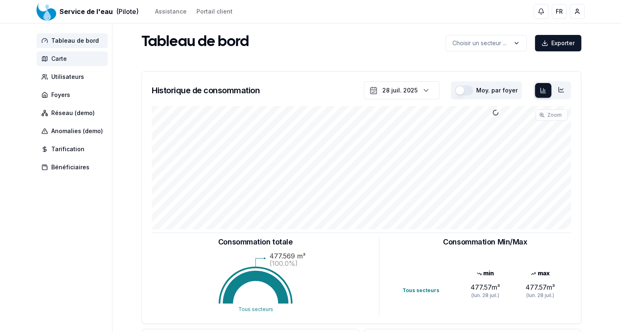
click at [63, 58] on span "Carte" at bounding box center [59, 59] width 16 height 8
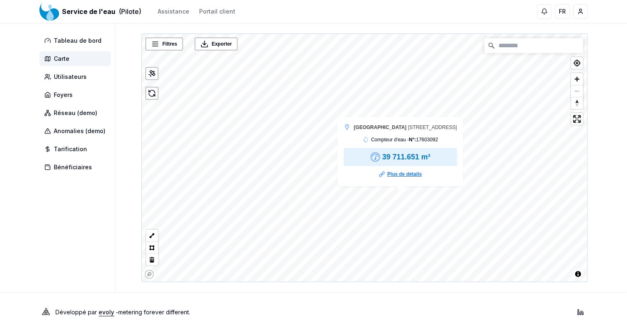
click at [404, 174] on link "Plus de détails" at bounding box center [404, 174] width 34 height 8
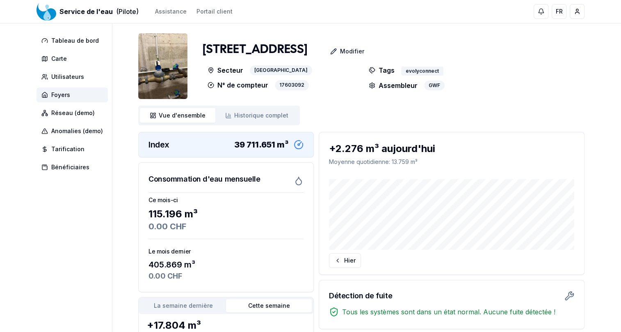
click at [172, 69] on img at bounding box center [162, 66] width 49 height 66
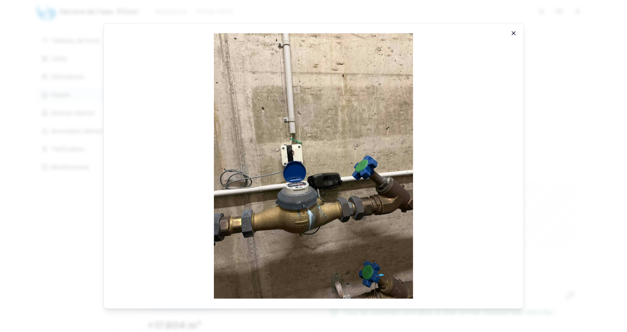
click at [513, 33] on icon "button" at bounding box center [513, 33] width 3 height 3
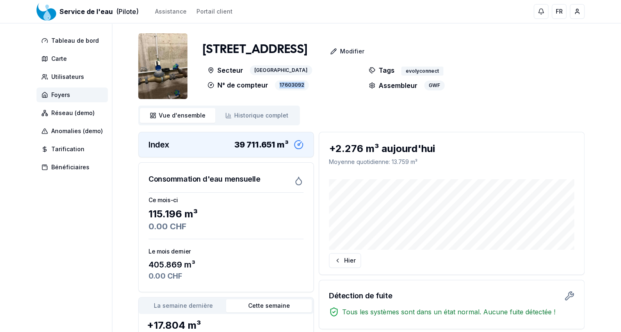
drag, startPoint x: 278, startPoint y: 84, endPoint x: 304, endPoint y: 85, distance: 25.5
click at [304, 85] on div "17603092" at bounding box center [292, 85] width 34 height 10
click at [261, 115] on span "Historique complet" at bounding box center [261, 115] width 54 height 8
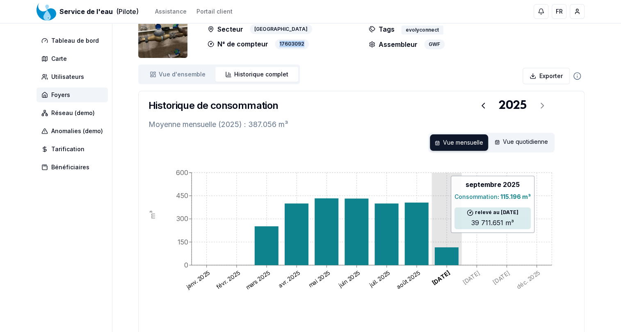
scroll to position [95, 0]
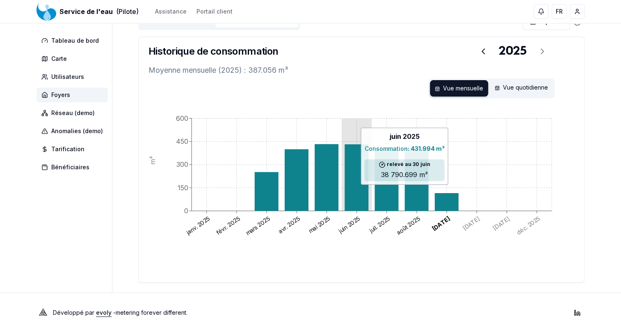
click at [359, 188] on icon at bounding box center [357, 177] width 24 height 66
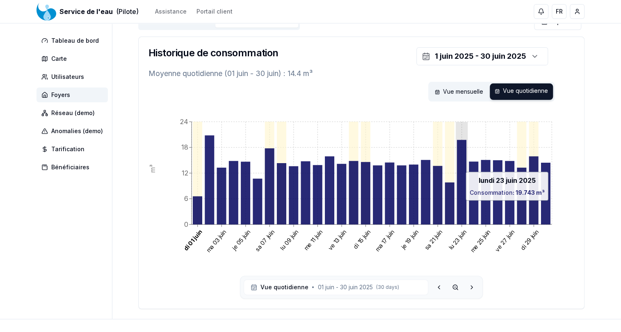
click at [460, 204] on icon at bounding box center [461, 181] width 9 height 85
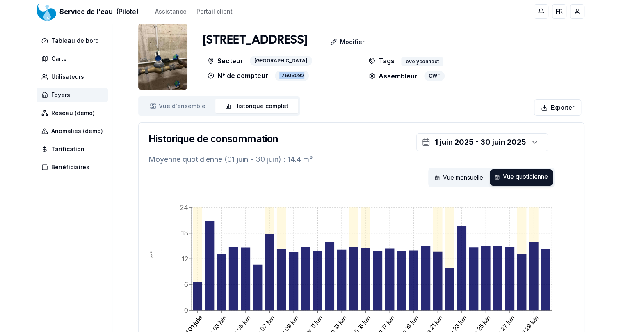
scroll to position [0, 0]
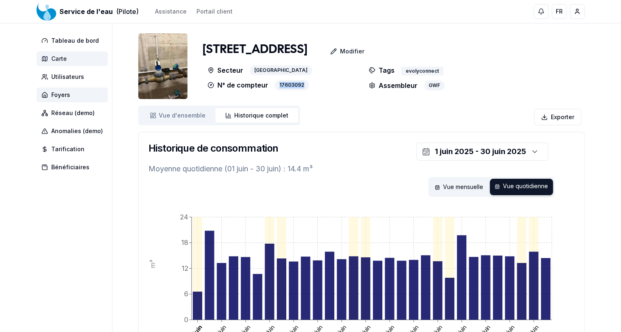
click at [54, 57] on span "Carte" at bounding box center [59, 59] width 16 height 8
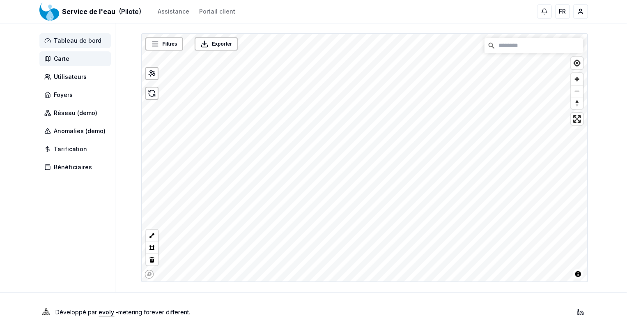
click at [66, 40] on span "Tableau de bord" at bounding box center [78, 41] width 48 height 8
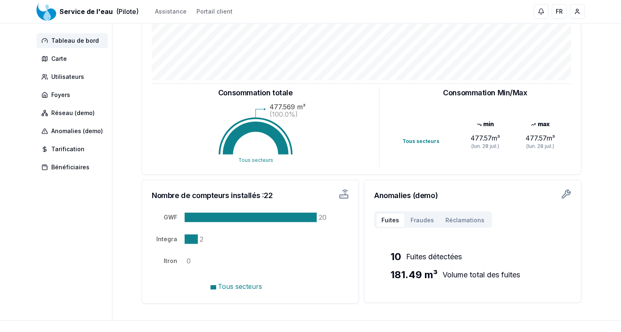
scroll to position [176, 0]
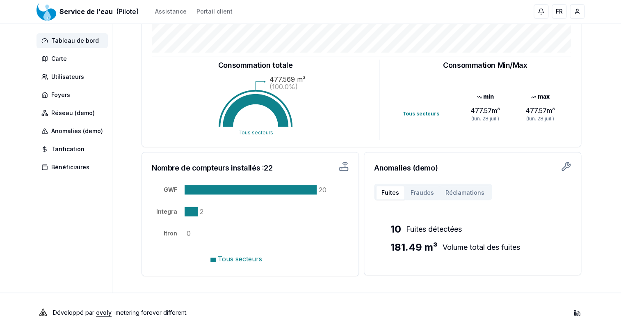
click at [322, 186] on icon "GWF Integra Itron 20 2 0" at bounding box center [240, 218] width 177 height 94
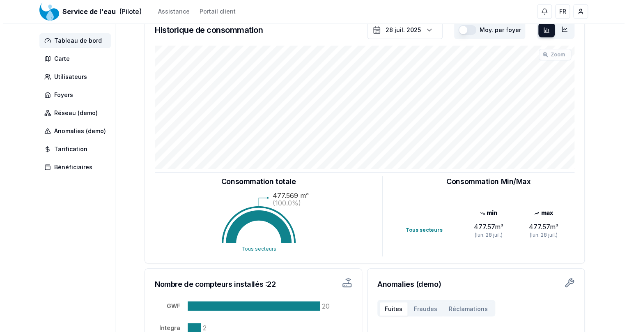
scroll to position [0, 0]
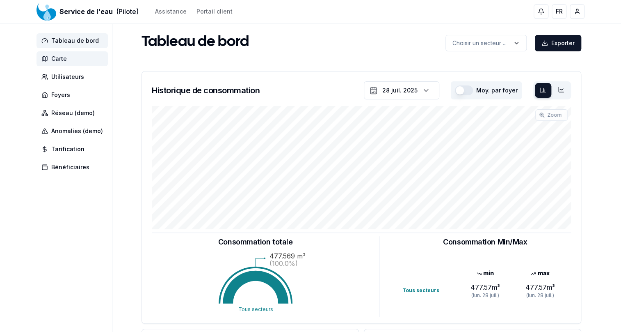
click at [70, 64] on span "Carte" at bounding box center [72, 58] width 71 height 15
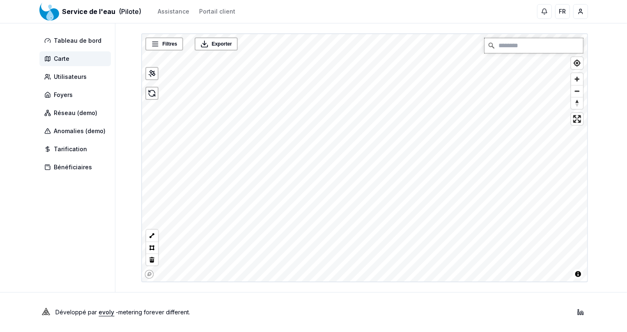
click at [512, 47] on input "Chercher" at bounding box center [533, 45] width 98 height 15
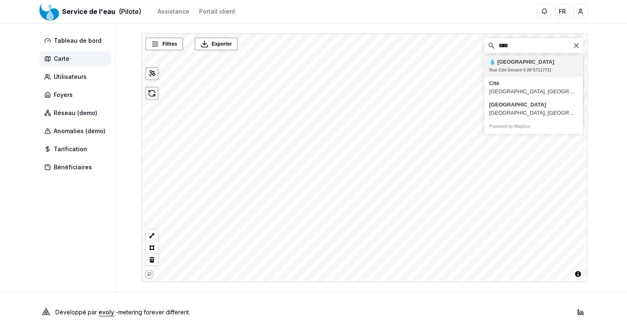
type input "**********"
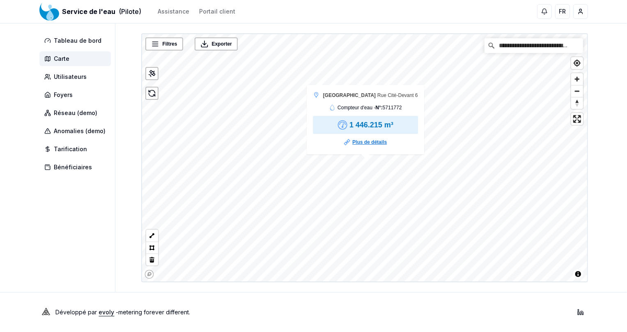
click at [365, 140] on link "Plus de détails" at bounding box center [369, 142] width 34 height 8
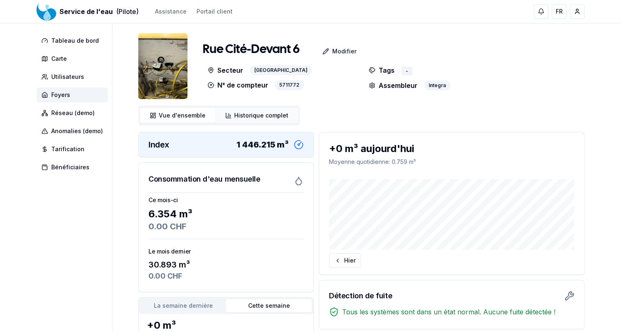
click at [252, 119] on span "Historique complet" at bounding box center [261, 115] width 54 height 8
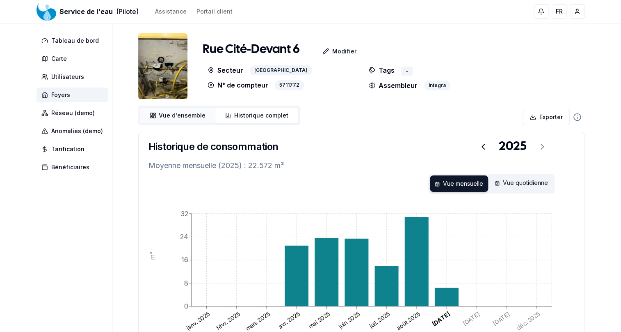
click at [185, 112] on span "Vue d'ensemble" at bounding box center [182, 115] width 47 height 8
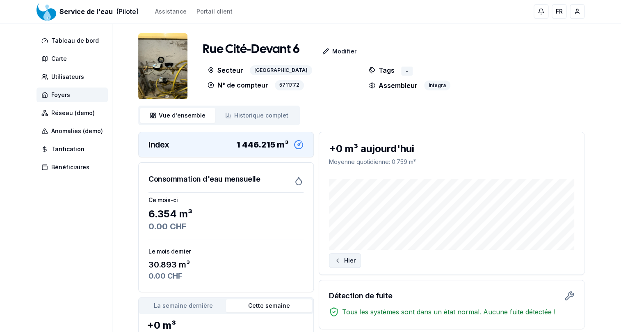
click at [342, 259] on button "Hier" at bounding box center [345, 260] width 32 height 15
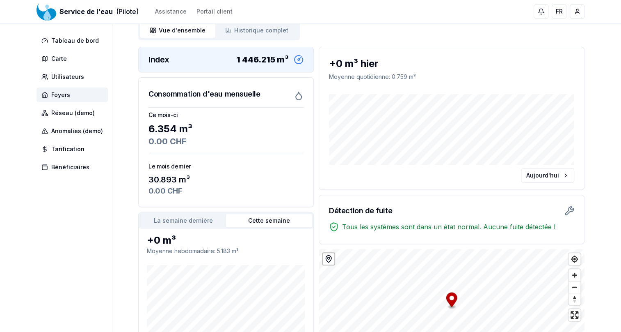
scroll to position [149, 0]
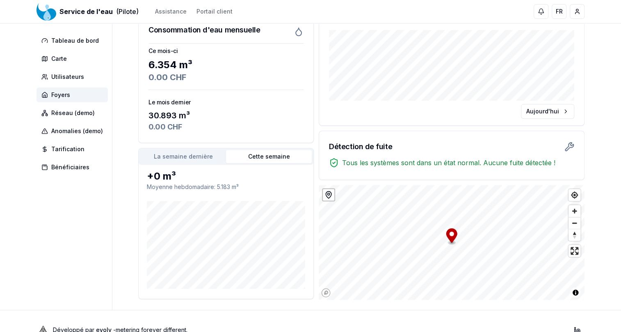
click at [192, 155] on button "La semaine dernière" at bounding box center [183, 156] width 86 height 13
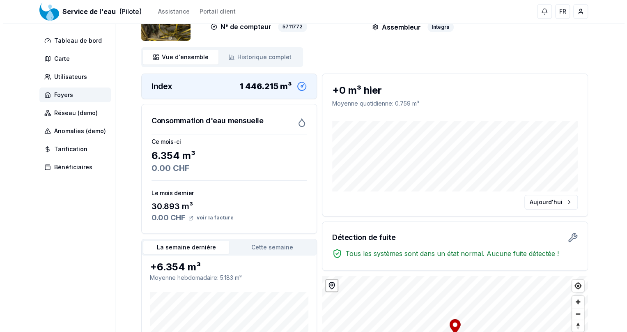
scroll to position [0, 0]
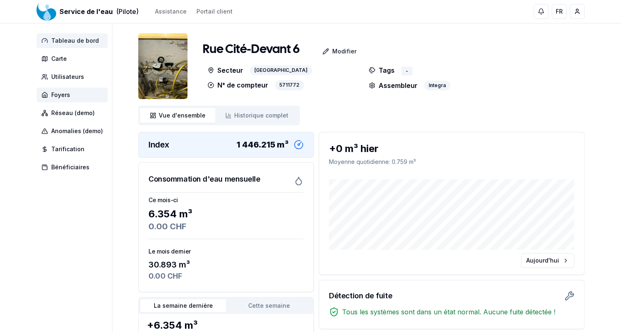
click at [73, 39] on span "Tableau de bord" at bounding box center [75, 41] width 48 height 8
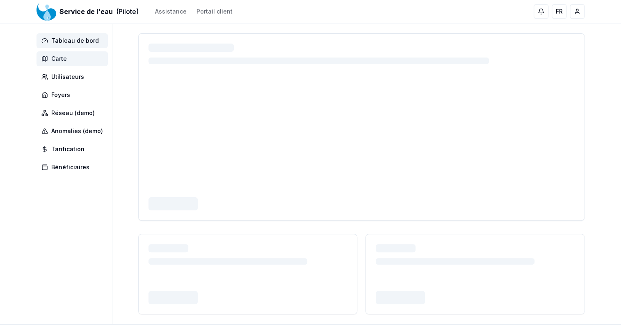
click at [75, 59] on span "Carte" at bounding box center [72, 58] width 71 height 15
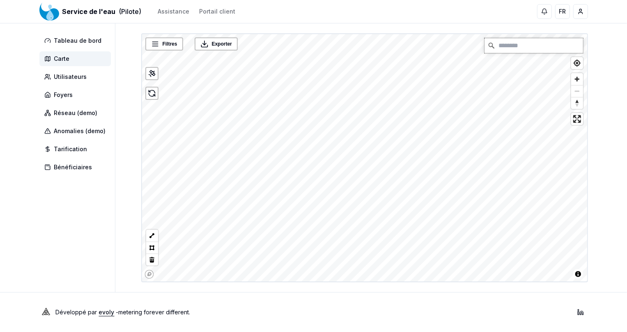
click at [504, 52] on input "Chercher" at bounding box center [533, 45] width 98 height 15
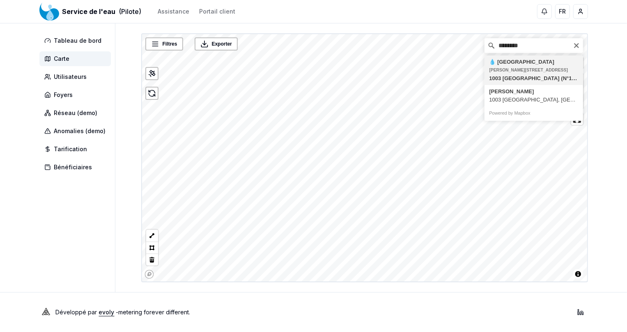
type input "**********"
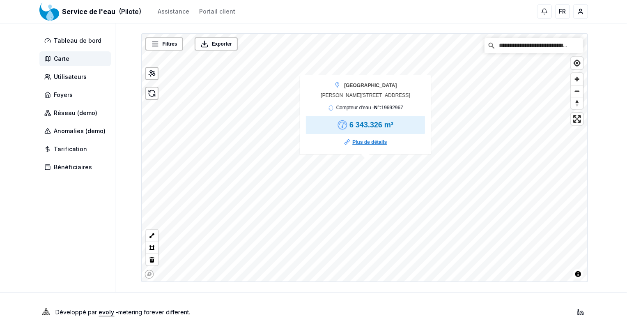
click at [365, 141] on link "Plus de détails" at bounding box center [369, 142] width 34 height 8
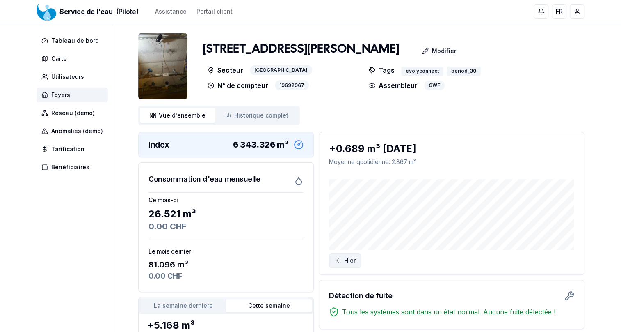
click at [348, 260] on button "Hier" at bounding box center [345, 260] width 32 height 15
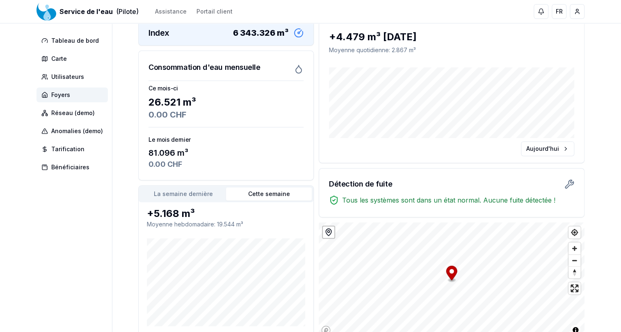
scroll to position [149, 0]
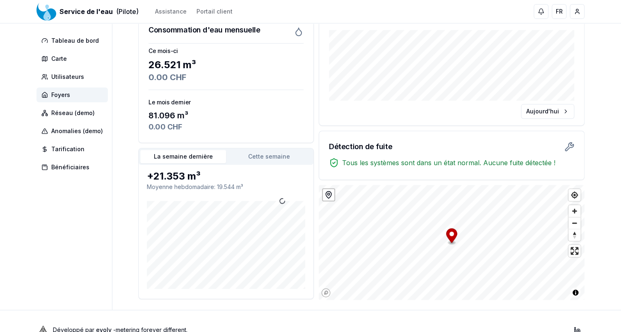
click at [200, 156] on button "La semaine dernière" at bounding box center [183, 156] width 86 height 13
click at [268, 156] on button "Cette semaine" at bounding box center [269, 156] width 86 height 13
click at [202, 158] on button "La semaine dernière" at bounding box center [183, 156] width 86 height 13
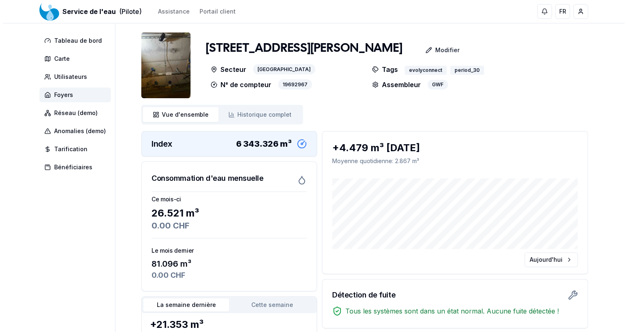
scroll to position [0, 0]
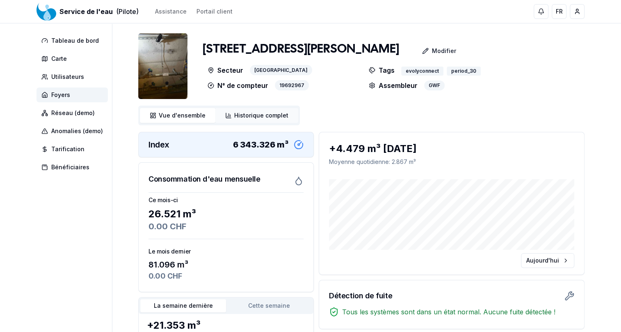
click at [249, 117] on span "Historique complet" at bounding box center [261, 115] width 54 height 8
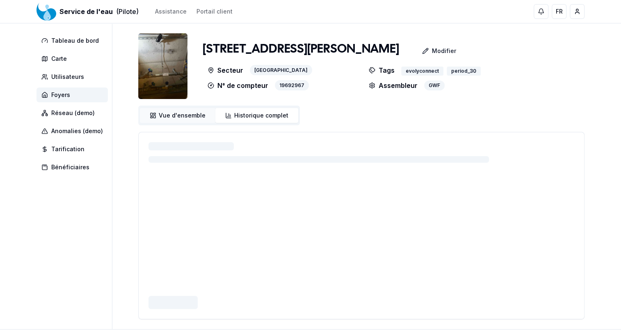
click at [176, 117] on span "Vue d'ensemble" at bounding box center [182, 115] width 47 height 8
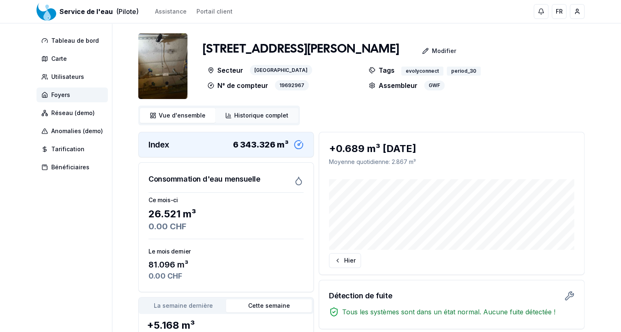
click at [274, 117] on span "Historique complet" at bounding box center [261, 115] width 54 height 8
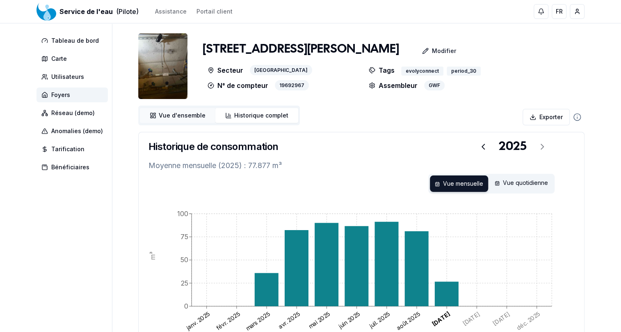
click at [192, 115] on span "Vue d'ensemble" at bounding box center [182, 115] width 47 height 8
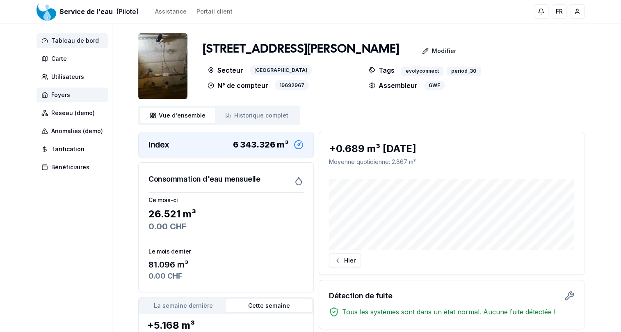
click at [70, 38] on span "Tableau de bord" at bounding box center [75, 41] width 48 height 8
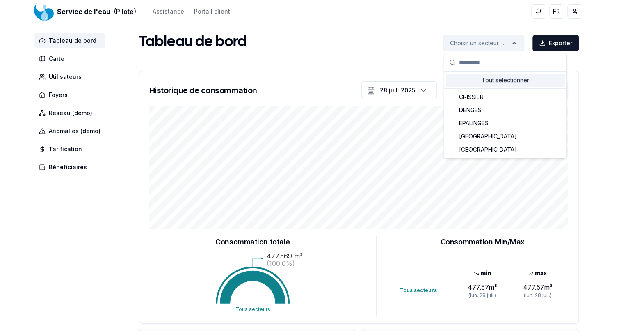
click at [496, 40] on html "Service de l'eau (Pilote) Assistance Portail client FR [PERSON_NAME] Tableau de…" at bounding box center [310, 254] width 621 height 508
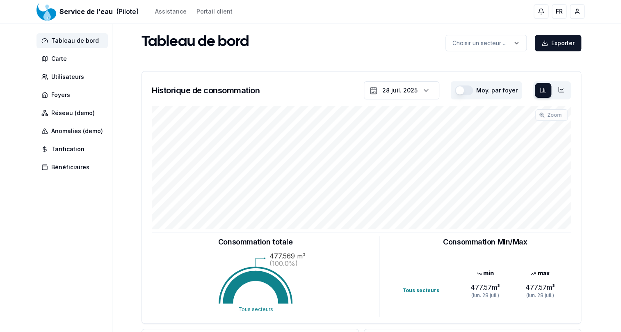
click at [467, 41] on html "Service de l'eau (Pilote) Assistance Portail client FR [PERSON_NAME] Tableau de…" at bounding box center [310, 254] width 621 height 508
click at [62, 57] on span "Carte" at bounding box center [59, 59] width 16 height 8
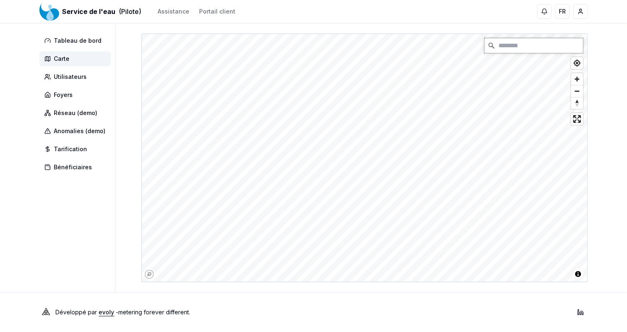
click at [516, 47] on input "Chercher" at bounding box center [533, 45] width 98 height 15
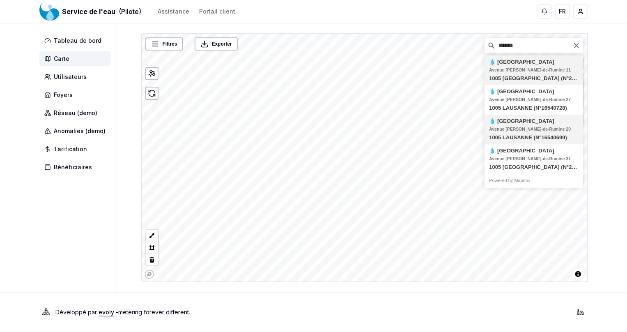
type input "**********"
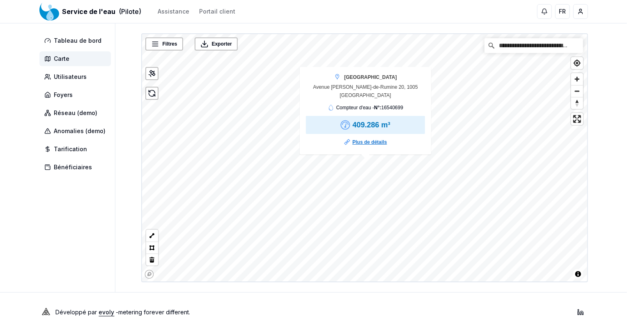
click at [364, 142] on link "Plus de détails" at bounding box center [369, 142] width 34 height 8
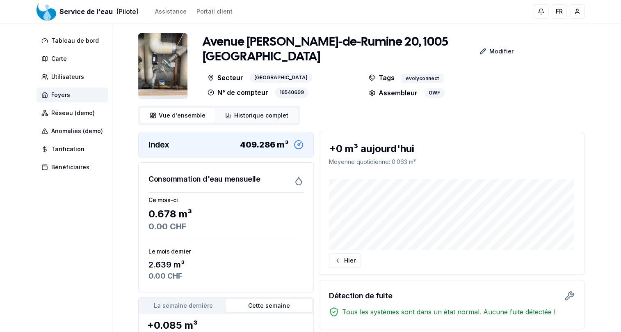
click at [258, 117] on span "Historique complet" at bounding box center [261, 115] width 54 height 8
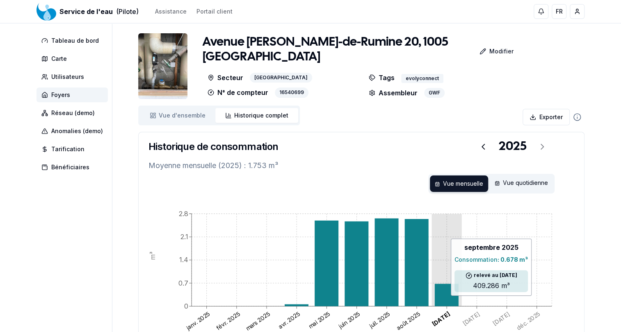
click at [444, 299] on icon at bounding box center [447, 295] width 24 height 22
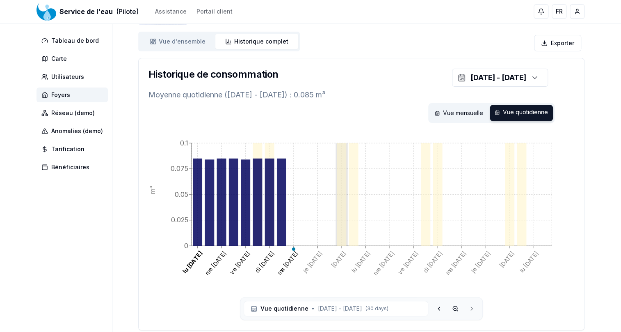
scroll to position [74, 0]
click at [439, 307] on icon at bounding box center [439, 307] width 7 height 7
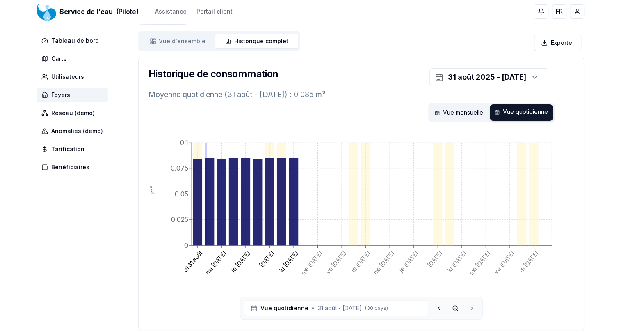
click at [439, 307] on icon at bounding box center [439, 307] width 7 height 7
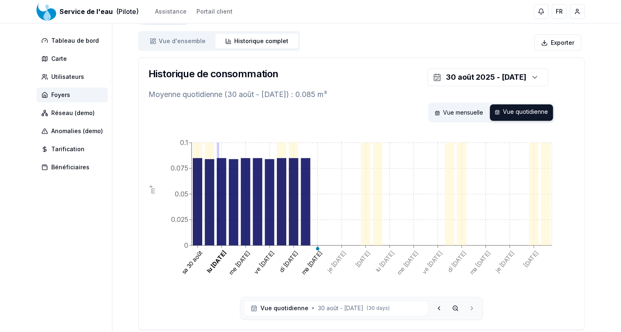
click at [439, 307] on icon at bounding box center [439, 307] width 7 height 7
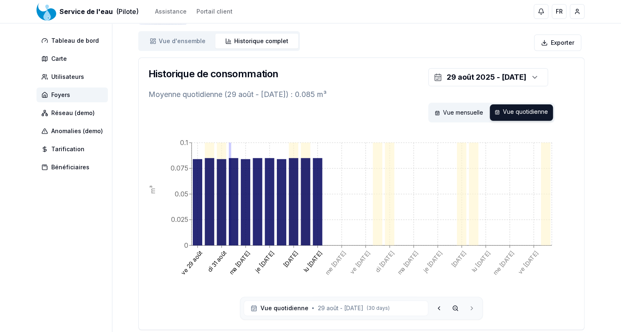
click at [439, 307] on icon at bounding box center [439, 307] width 7 height 7
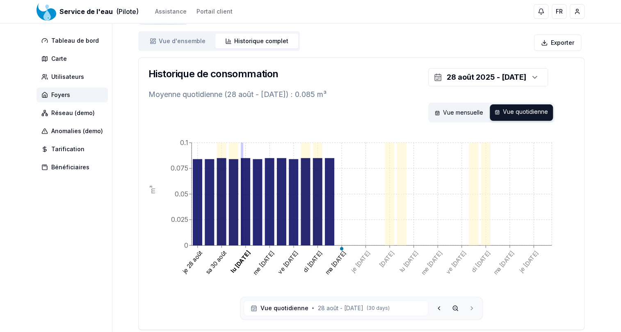
click at [439, 307] on icon at bounding box center [439, 307] width 7 height 7
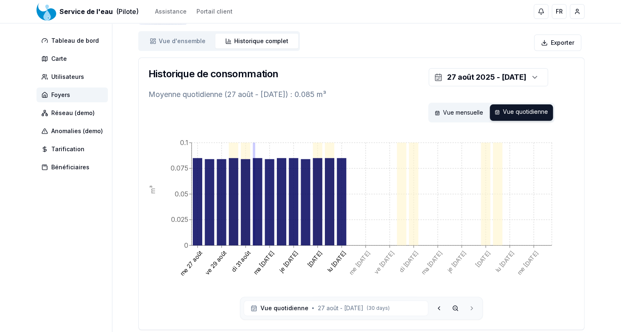
click at [439, 307] on icon at bounding box center [439, 307] width 7 height 7
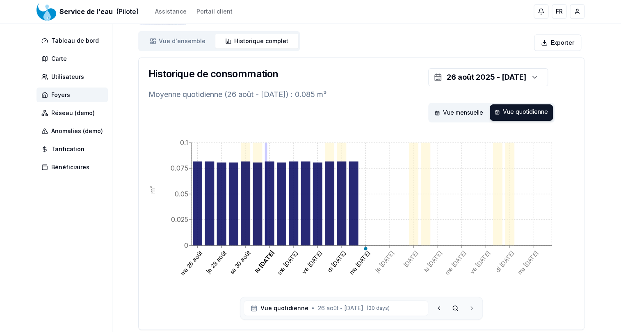
click at [439, 307] on icon at bounding box center [439, 307] width 7 height 7
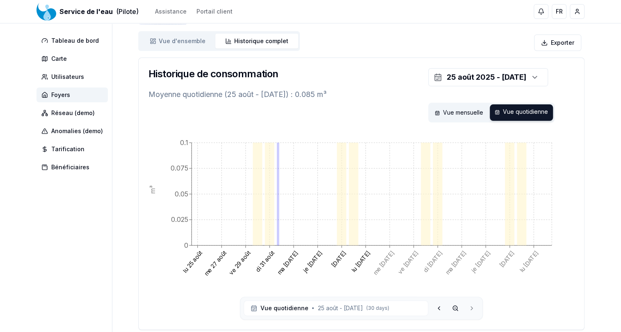
click at [439, 307] on icon at bounding box center [439, 307] width 7 height 7
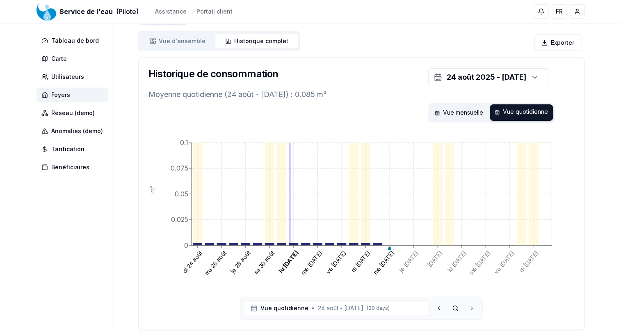
click at [439, 307] on icon at bounding box center [439, 307] width 7 height 7
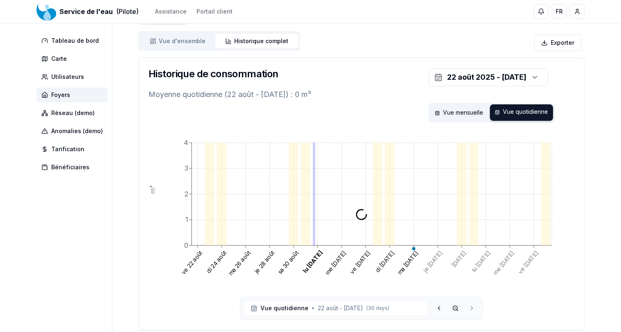
click at [439, 307] on icon at bounding box center [439, 307] width 7 height 7
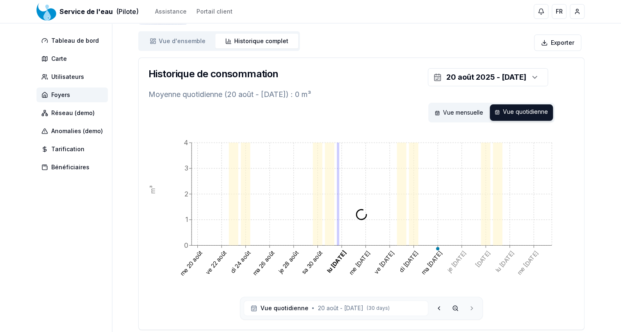
click at [439, 307] on icon at bounding box center [439, 307] width 7 height 7
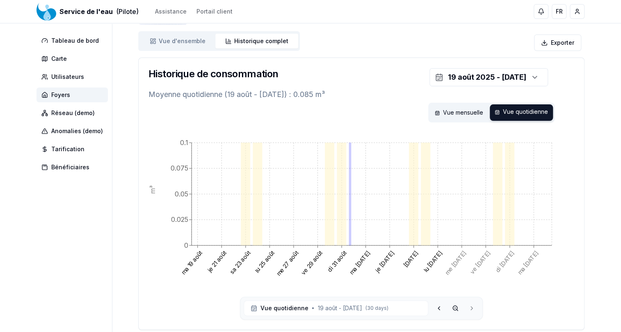
click at [439, 307] on icon at bounding box center [439, 307] width 7 height 7
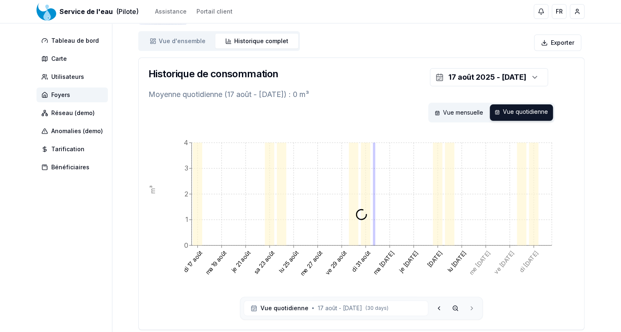
click at [439, 307] on icon at bounding box center [439, 307] width 7 height 7
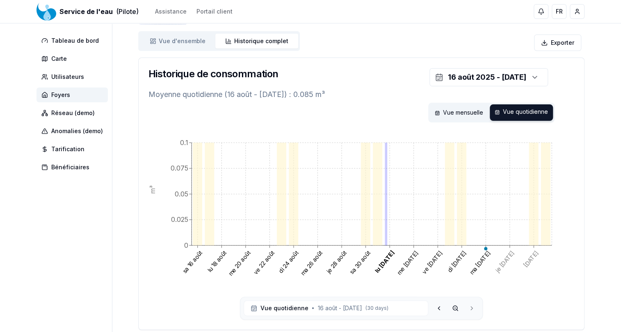
click at [439, 307] on icon at bounding box center [439, 307] width 7 height 7
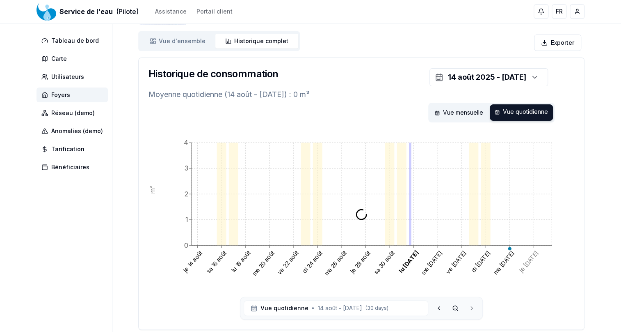
click at [439, 307] on icon at bounding box center [439, 307] width 7 height 7
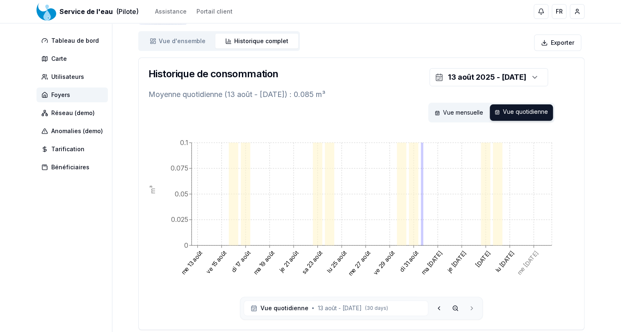
click at [439, 307] on icon at bounding box center [439, 307] width 7 height 7
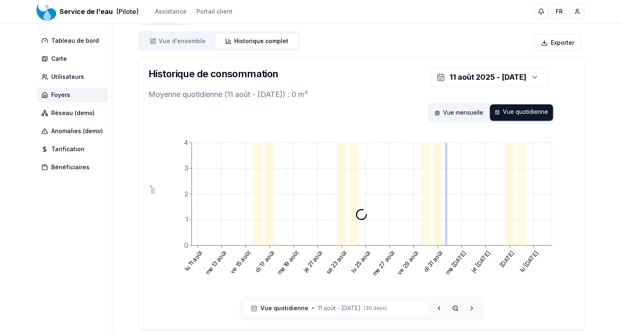
click at [439, 307] on icon at bounding box center [439, 307] width 7 height 7
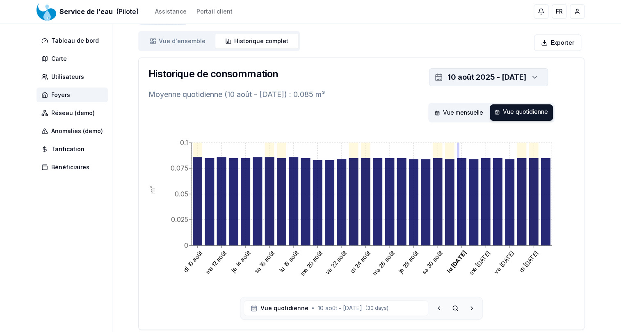
click at [455, 74] on div "10 août 2025 - 8 sept. 2025" at bounding box center [487, 76] width 79 height 11
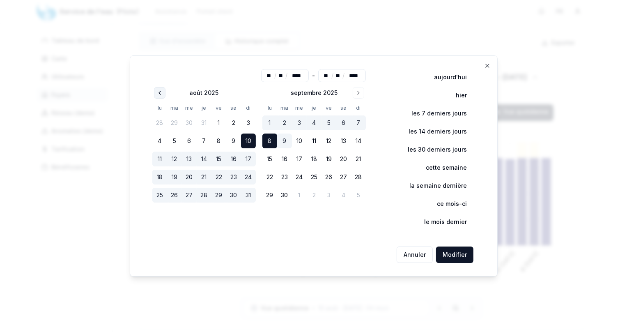
click at [163, 94] on icon "Go to previous month" at bounding box center [159, 92] width 7 height 7
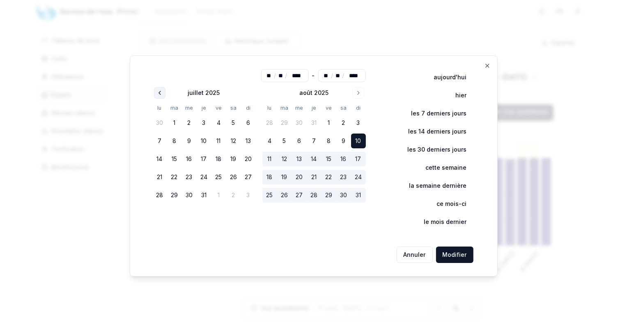
click at [158, 92] on icon "Go to previous month" at bounding box center [159, 92] width 7 height 7
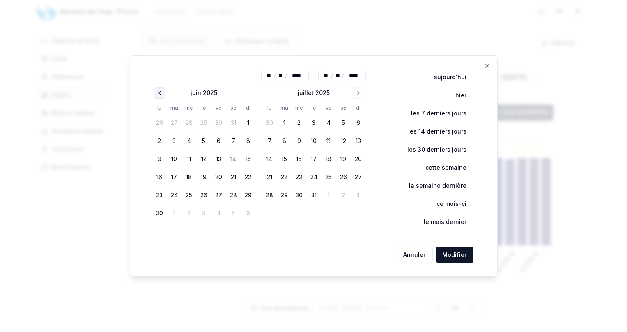
click at [158, 92] on icon "Go to previous month" at bounding box center [159, 92] width 7 height 7
click at [160, 94] on icon "Go to previous month" at bounding box center [159, 92] width 7 height 7
click at [178, 123] on button "1" at bounding box center [174, 122] width 15 height 15
type input "**"
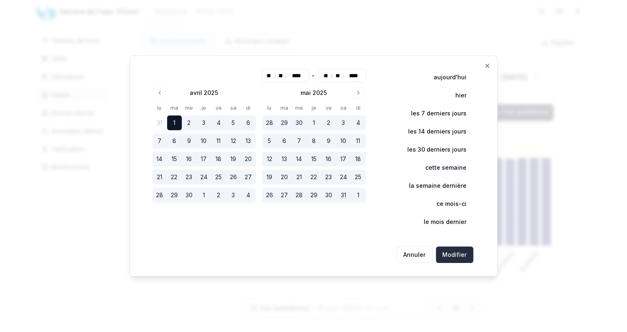
click at [446, 253] on button "Modifier" at bounding box center [454, 254] width 37 height 16
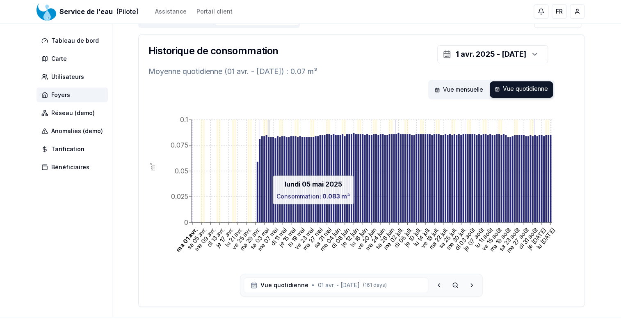
scroll to position [84, 0]
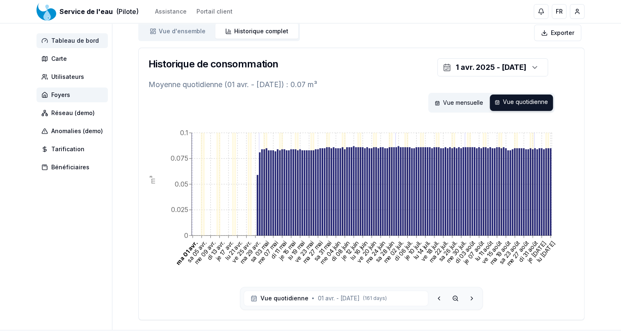
click at [73, 43] on span "Tableau de bord" at bounding box center [75, 41] width 48 height 8
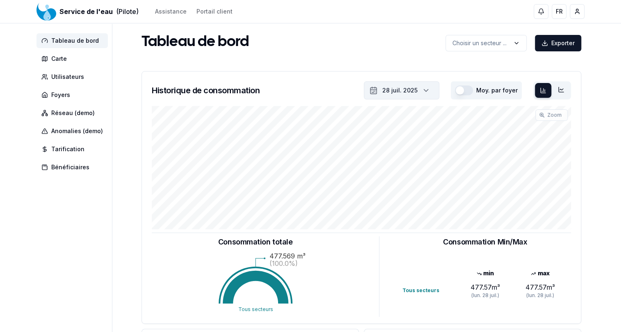
click at [429, 89] on icon "button" at bounding box center [426, 90] width 8 height 12
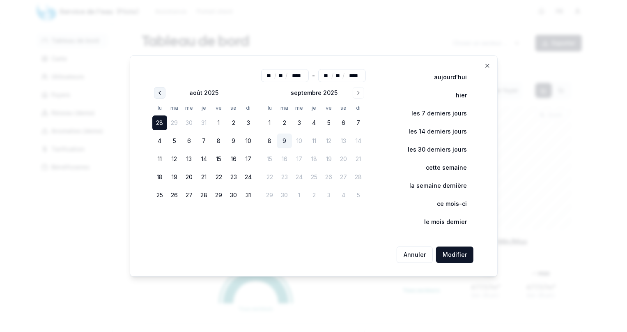
click at [163, 89] on icon "Go to previous month" at bounding box center [159, 92] width 7 height 7
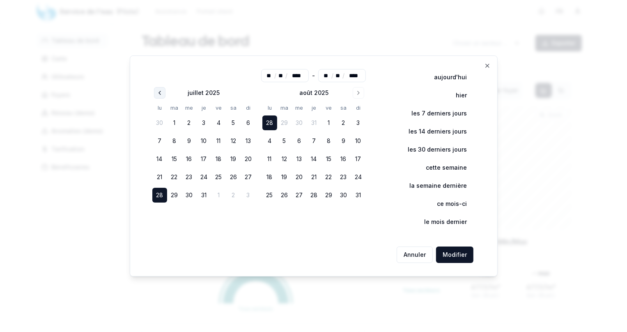
click at [163, 89] on icon "Go to previous month" at bounding box center [159, 92] width 7 height 7
click at [179, 121] on button "1" at bounding box center [174, 122] width 15 height 15
type input "**"
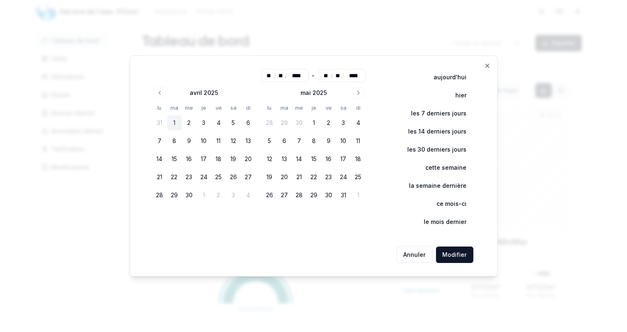
type input "**"
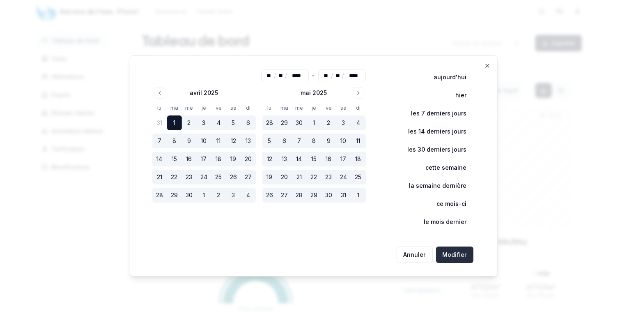
click at [448, 254] on button "Modifier" at bounding box center [454, 254] width 37 height 16
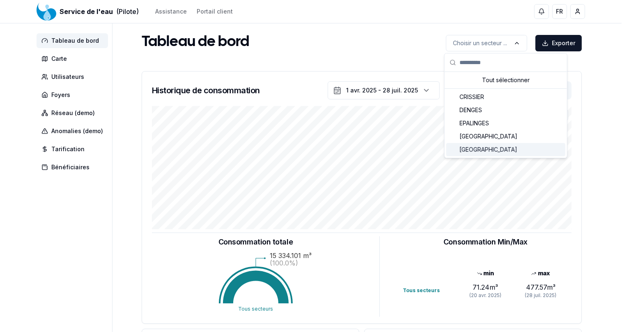
click at [472, 151] on span "[GEOGRAPHIC_DATA]" at bounding box center [488, 149] width 58 height 8
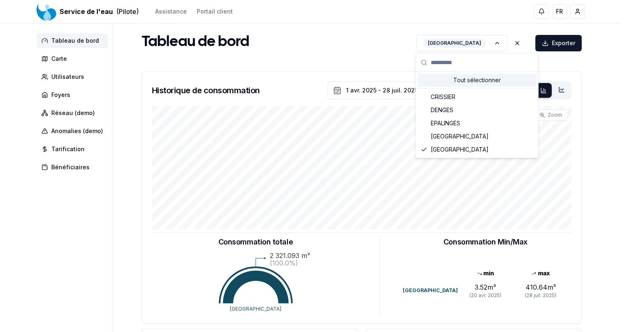
click at [518, 41] on html "Service de l'eau (Pilote) Assistance Portail client FR Jean-Marie Buchilly Tabl…" at bounding box center [313, 254] width 627 height 508
click at [457, 126] on span "EPALINGES" at bounding box center [445, 123] width 30 height 8
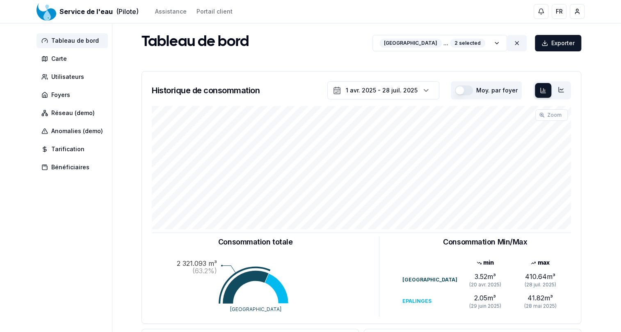
click at [515, 43] on icon at bounding box center [517, 43] width 7 height 7
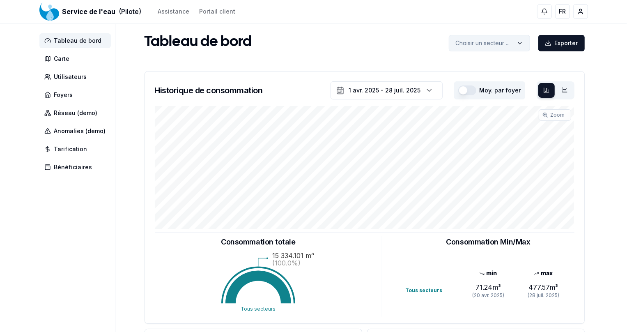
click at [511, 41] on html "Service de l'eau (Pilote) Assistance Portail client FR Jean-Marie Buchilly Tabl…" at bounding box center [313, 254] width 627 height 508
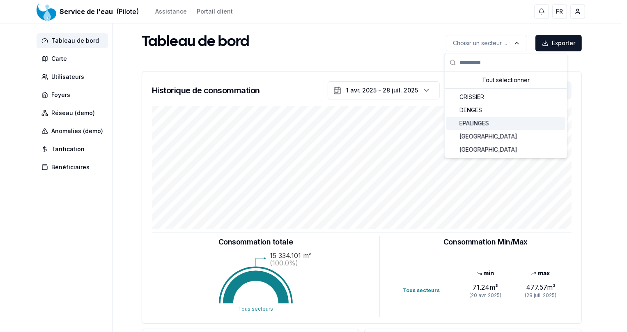
click at [469, 122] on span "EPALINGES" at bounding box center [474, 123] width 30 height 8
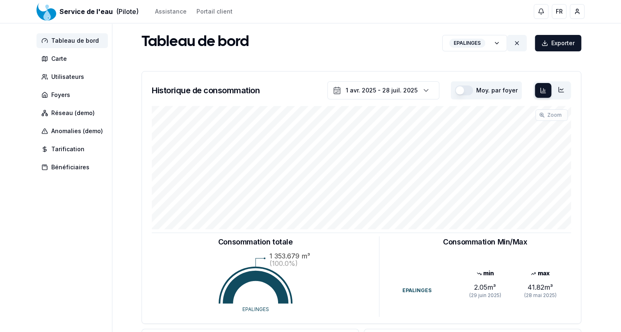
click at [513, 41] on button at bounding box center [517, 43] width 20 height 16
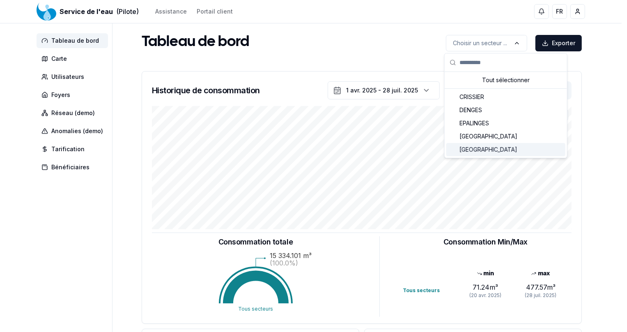
click at [469, 149] on span "[GEOGRAPHIC_DATA]" at bounding box center [488, 149] width 58 height 8
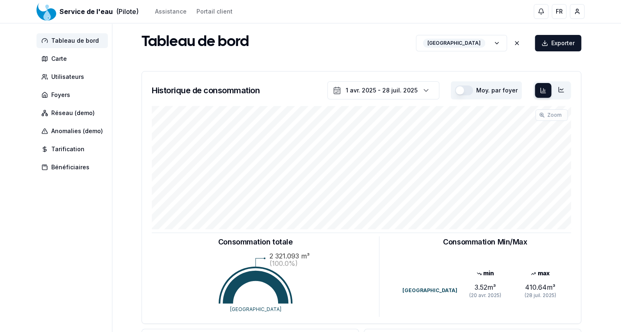
scroll to position [176, 0]
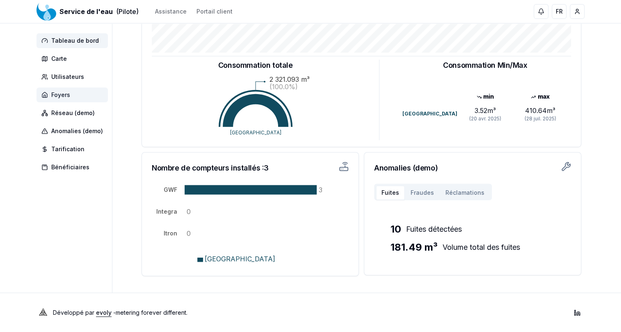
click at [56, 93] on span "Foyers" at bounding box center [60, 95] width 19 height 8
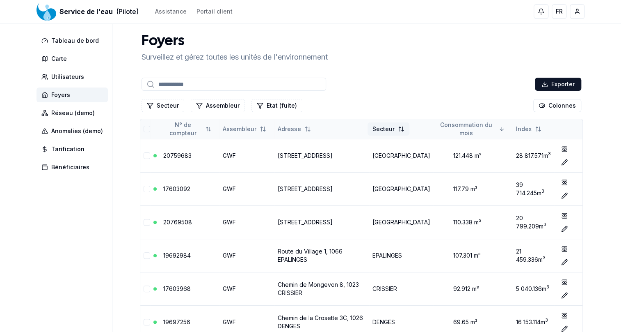
click at [408, 130] on html "Service de l'eau (Pilote) Assistance Portail client FR Jean-Marie Buchilly Tabl…" at bounding box center [310, 271] width 621 height 542
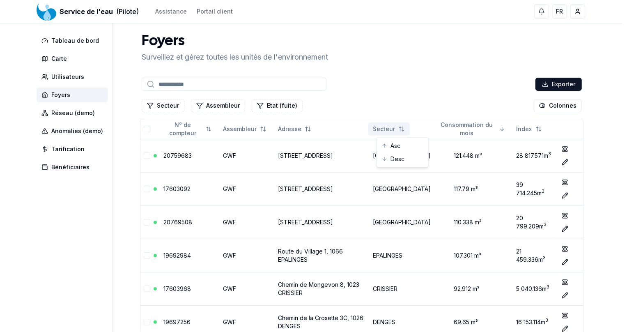
click at [423, 93] on html "Service de l'eau (Pilote) Assistance Portail client FR Jean-Marie Buchilly Tabl…" at bounding box center [313, 271] width 627 height 542
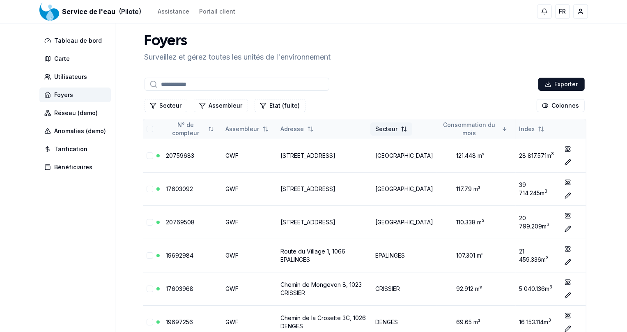
click at [409, 123] on html "Service de l'eau (Pilote) Assistance Portail client FR Jean-Marie Buchilly Tabl…" at bounding box center [313, 271] width 627 height 542
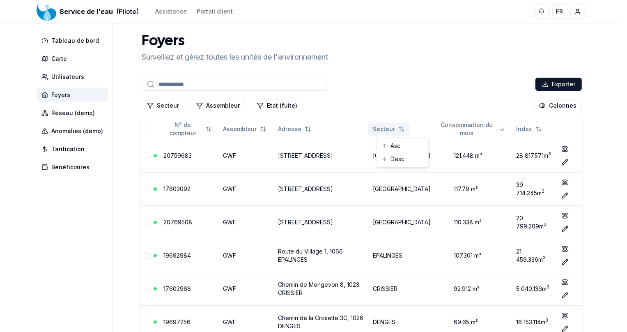
click at [373, 99] on html "Service de l'eau (Pilote) Assistance Portail client FR Jean-Marie Buchilly Tabl…" at bounding box center [313, 271] width 627 height 542
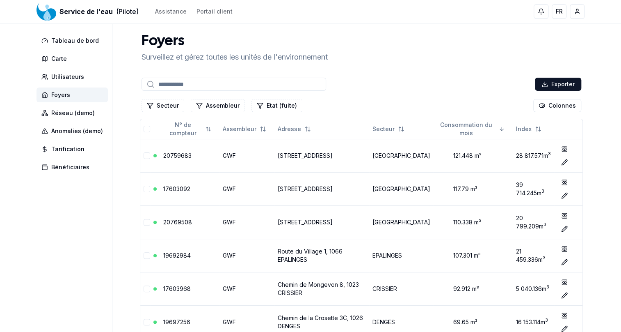
click at [203, 84] on input at bounding box center [234, 84] width 185 height 13
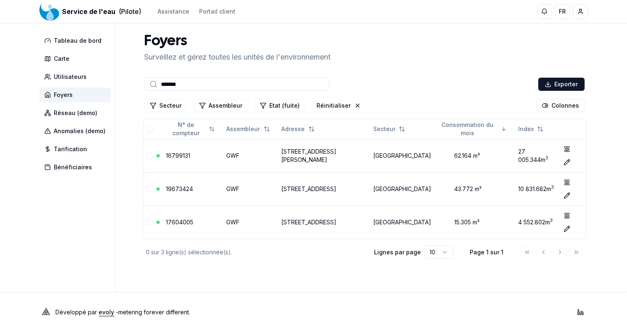
type input "*******"
click at [420, 160] on td "[GEOGRAPHIC_DATA]" at bounding box center [402, 155] width 64 height 33
click at [175, 155] on link "16799131" at bounding box center [178, 155] width 24 height 7
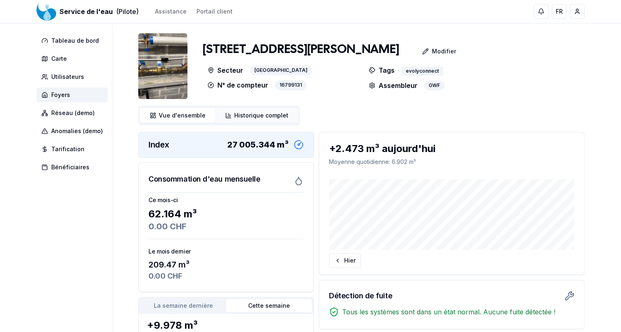
click at [260, 118] on span "Historique complet" at bounding box center [261, 115] width 54 height 8
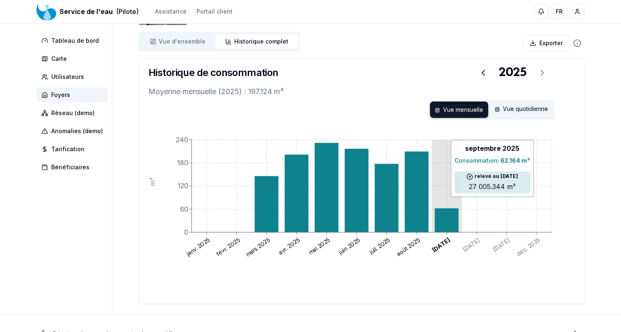
scroll to position [74, 0]
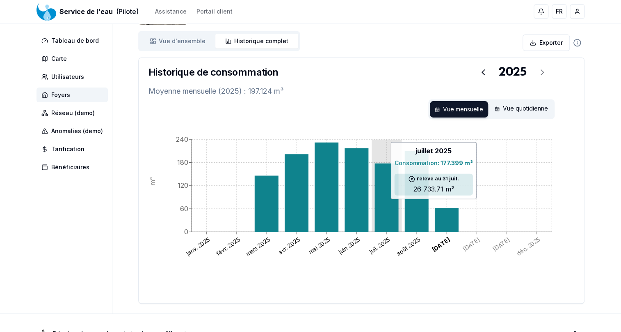
click at [385, 202] on icon at bounding box center [387, 197] width 24 height 68
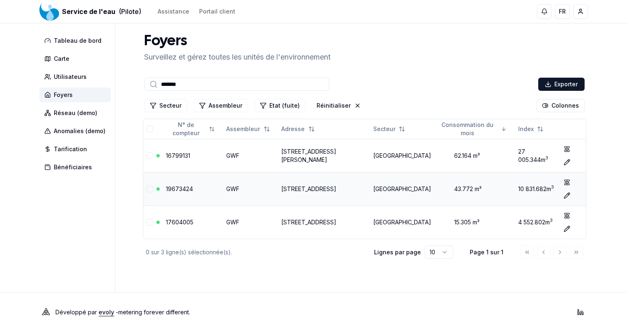
click at [307, 187] on link "Chemin du Rionzi 62, 1052 Le Mont-sur-Lausanne" at bounding box center [308, 188] width 55 height 7
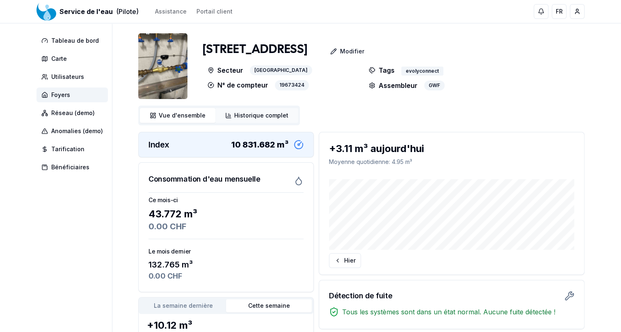
click at [241, 112] on span "Historique complet" at bounding box center [261, 115] width 54 height 8
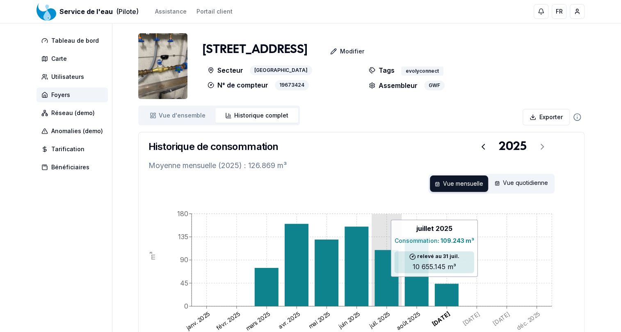
click at [384, 280] on icon at bounding box center [387, 277] width 24 height 56
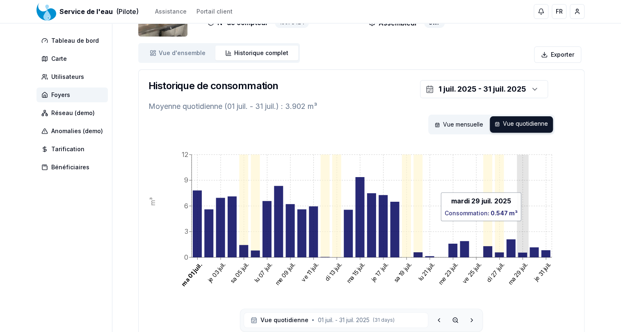
scroll to position [112, 0]
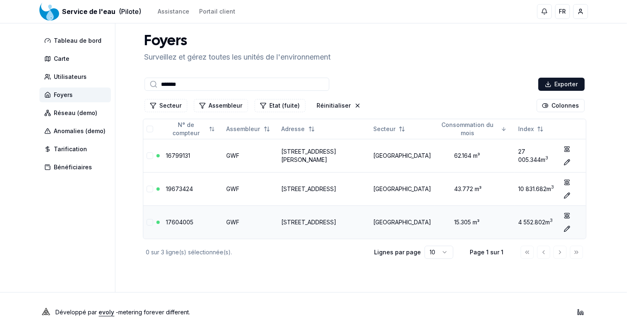
click at [336, 220] on link "Chemin du Rionzi 54, 1052 Le Mont-sur-Lausanne" at bounding box center [308, 221] width 55 height 7
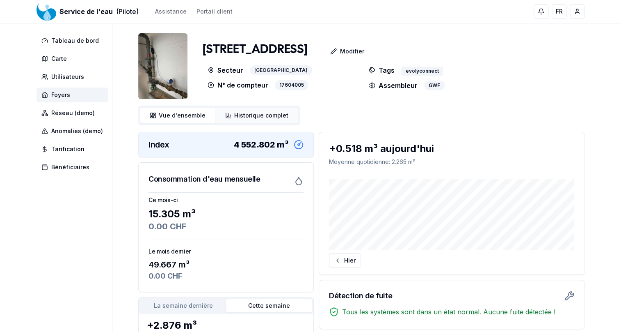
click at [246, 110] on link "Historique complet Historique" at bounding box center [256, 115] width 83 height 15
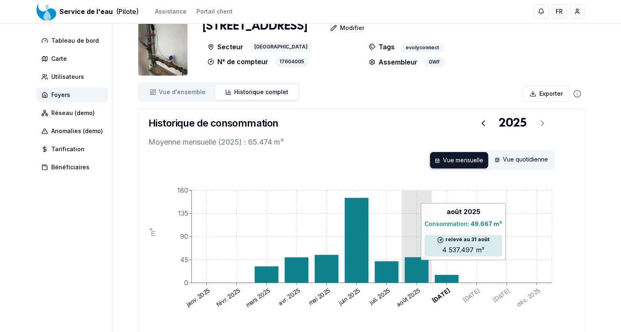
scroll to position [95, 0]
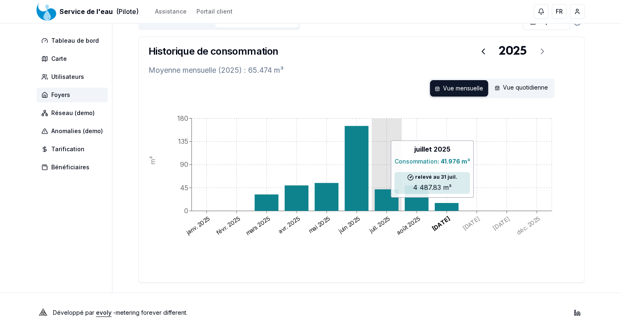
click at [387, 197] on icon at bounding box center [387, 199] width 24 height 21
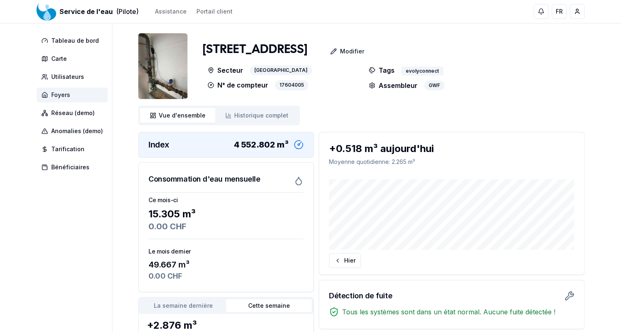
click at [62, 93] on span "Foyers" at bounding box center [60, 95] width 19 height 8
